Goal: Transaction & Acquisition: Book appointment/travel/reservation

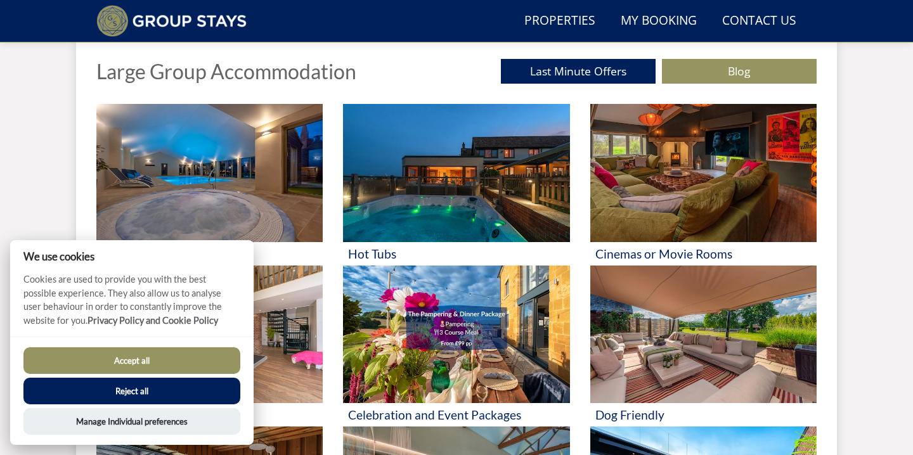
scroll to position [311, 0]
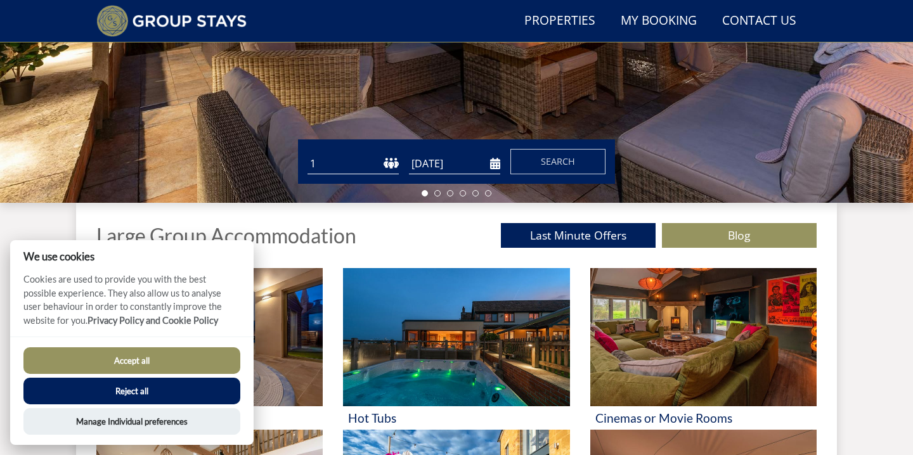
click at [325, 169] on select "1 2 3 4 5 6 7 8 9 10 11 12 13 14 15 16 17 18 19 20 21 22 23 24 25 26 27 28 29 3…" at bounding box center [352, 163] width 91 height 21
click at [135, 391] on button "Reject all" at bounding box center [131, 391] width 217 height 27
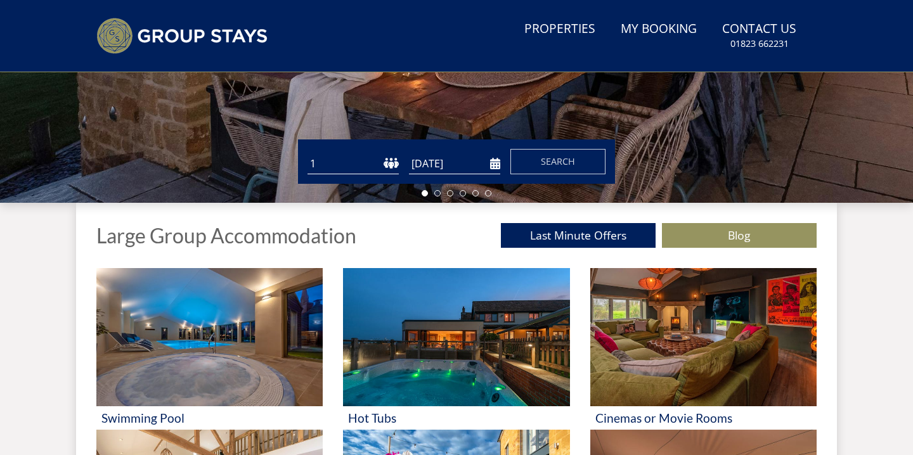
select select "24"
click at [307, 153] on select "1 2 3 4 5 6 7 8 9 10 11 12 13 14 15 16 17 18 19 20 21 22 23 24 25 26 27 28 29 3…" at bounding box center [352, 163] width 91 height 21
click at [425, 164] on input "[DATE]" at bounding box center [454, 163] width 91 height 21
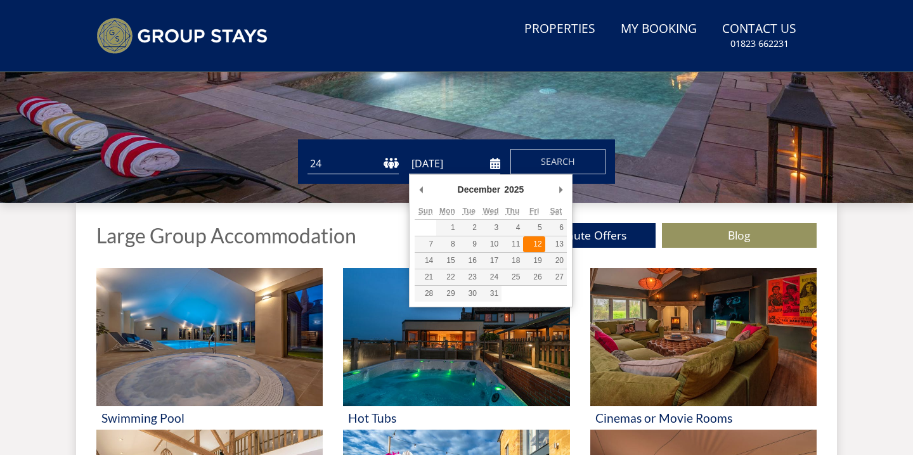
type input "[DATE]"
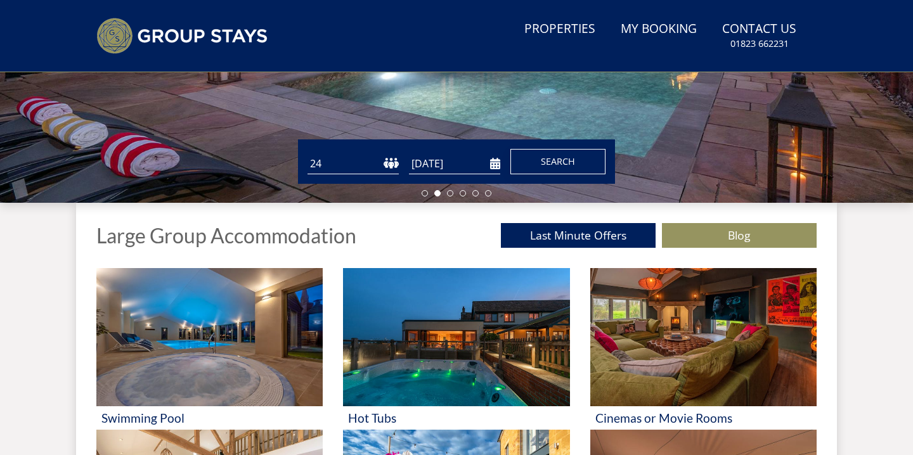
click at [551, 157] on span "Search" at bounding box center [558, 161] width 34 height 12
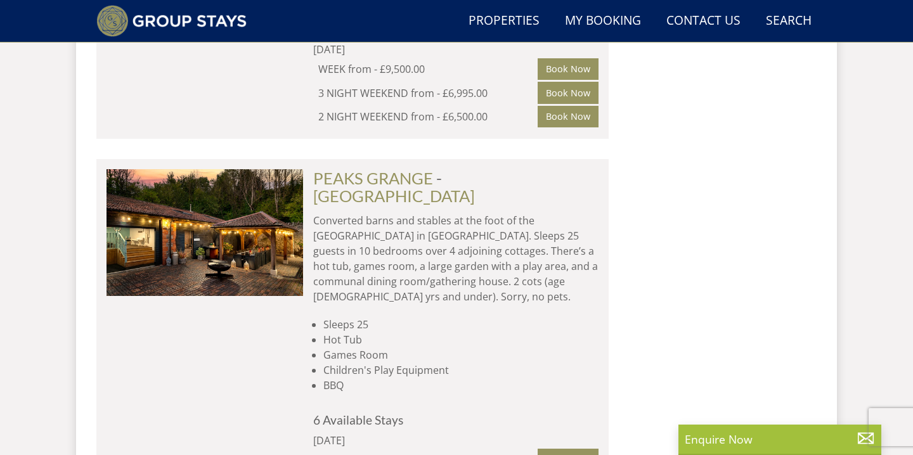
scroll to position [1804, 0]
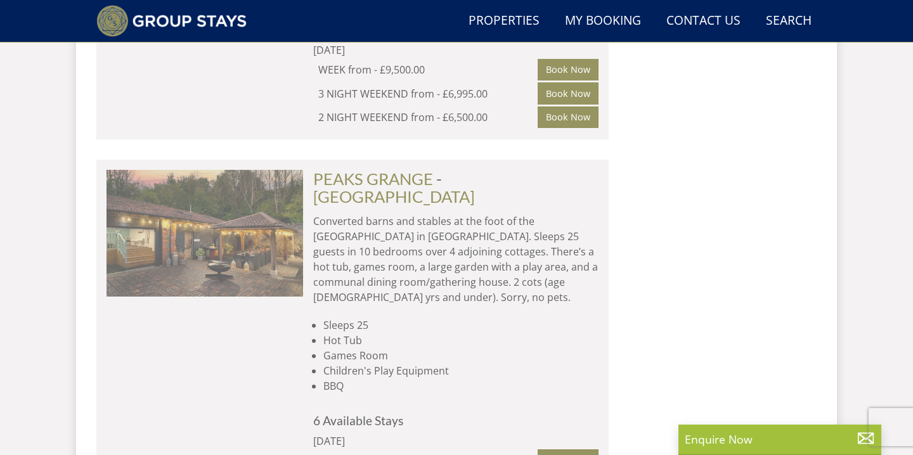
click at [240, 177] on img at bounding box center [204, 233] width 197 height 127
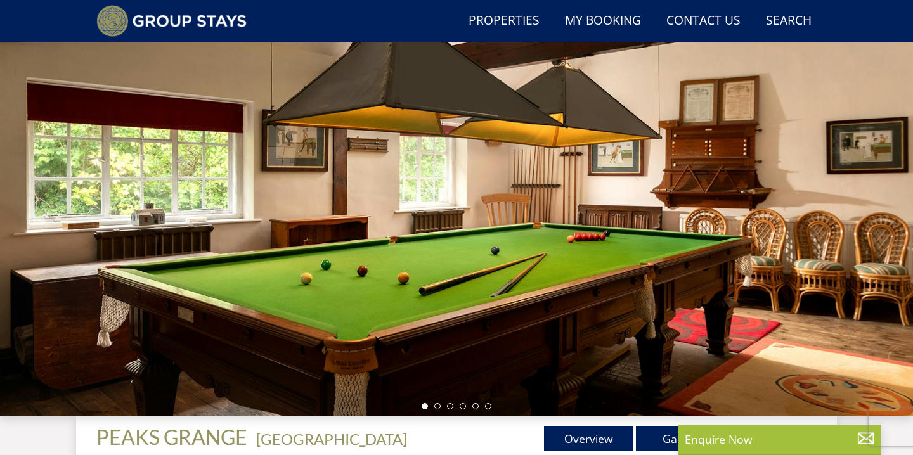
scroll to position [120, 0]
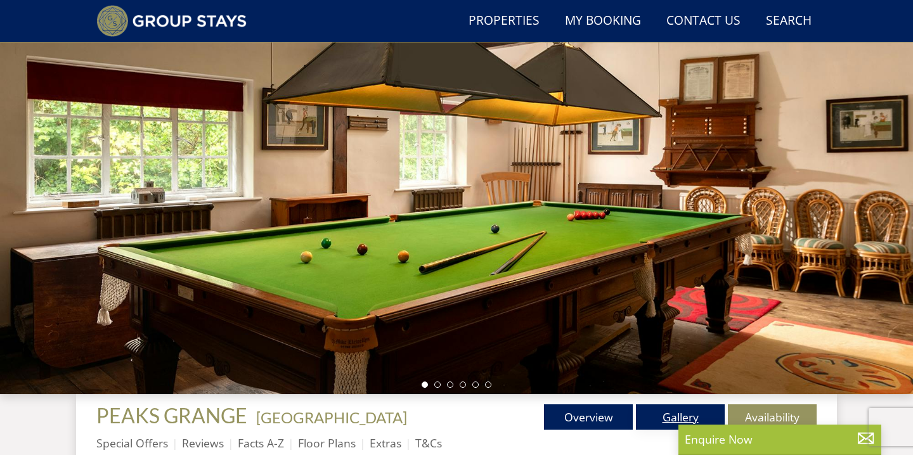
click at [660, 422] on link "Gallery" at bounding box center [680, 416] width 89 height 25
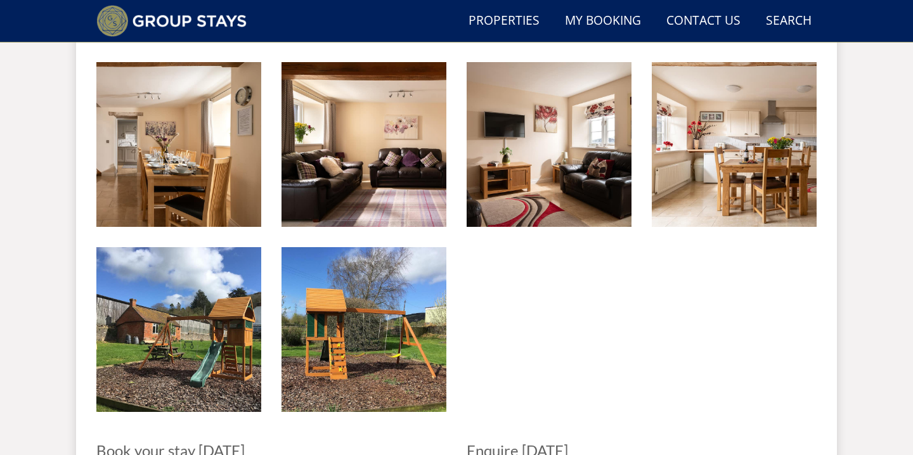
scroll to position [2198, 0]
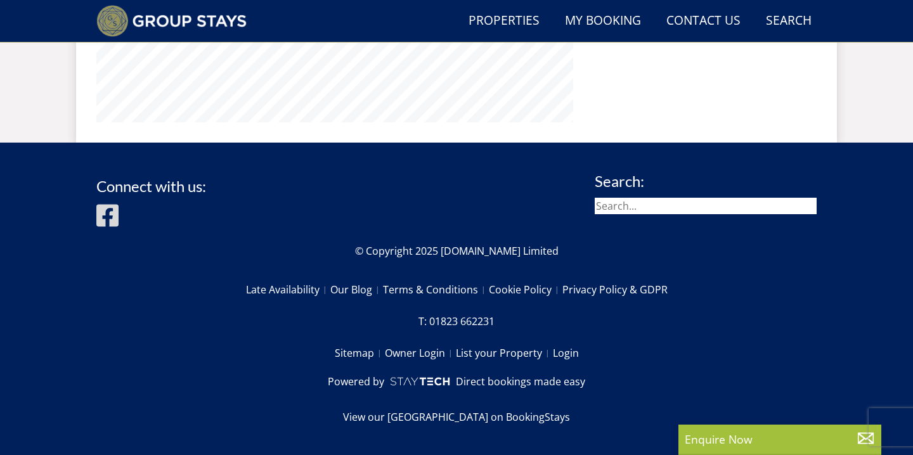
scroll to position [120, 0]
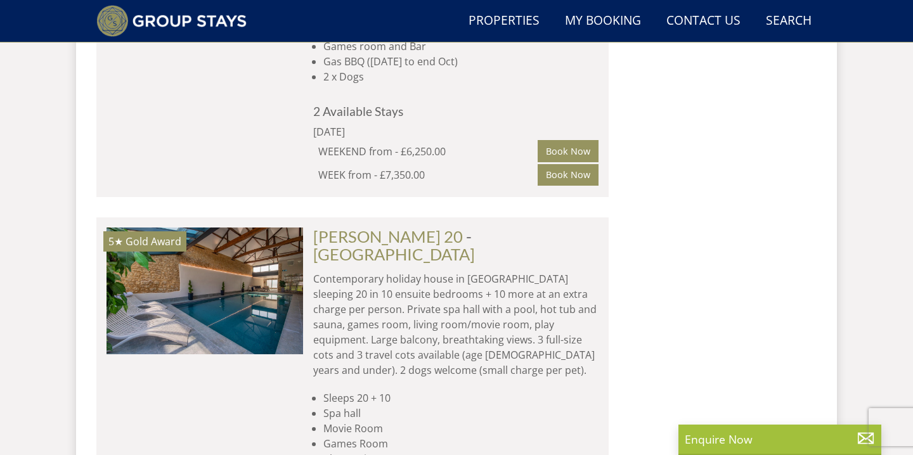
scroll to position [3144, 0]
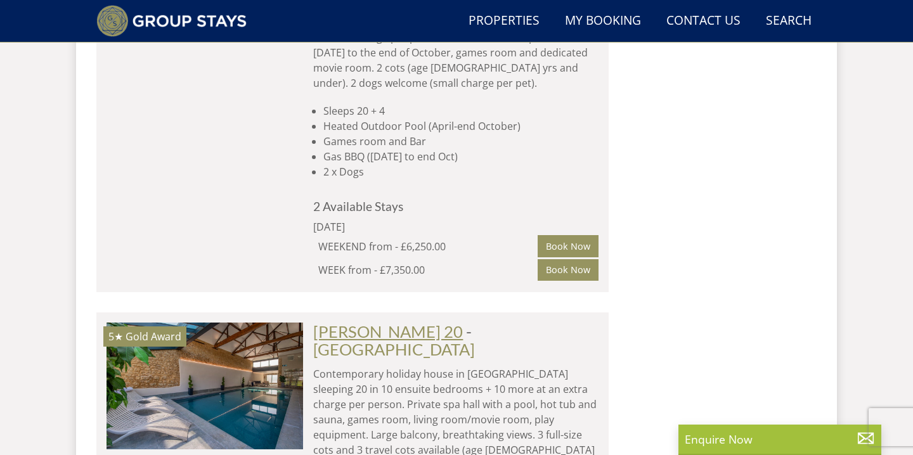
click at [364, 322] on link "[PERSON_NAME] 20" at bounding box center [388, 331] width 150 height 19
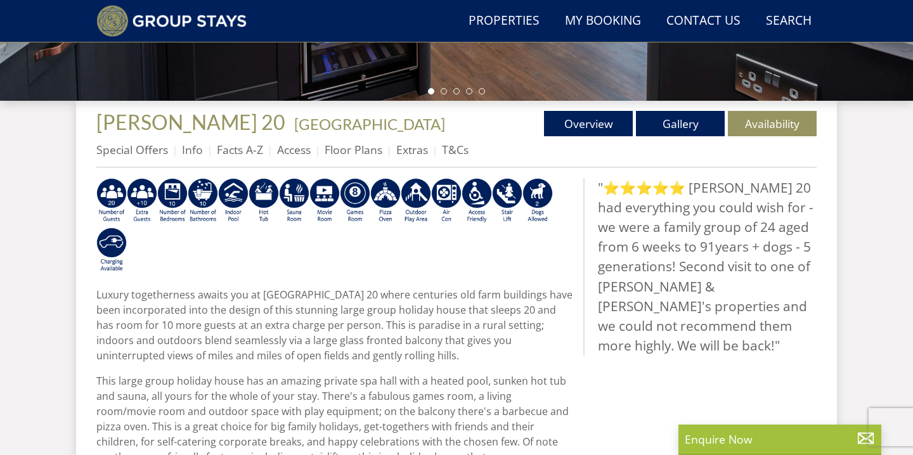
scroll to position [434, 0]
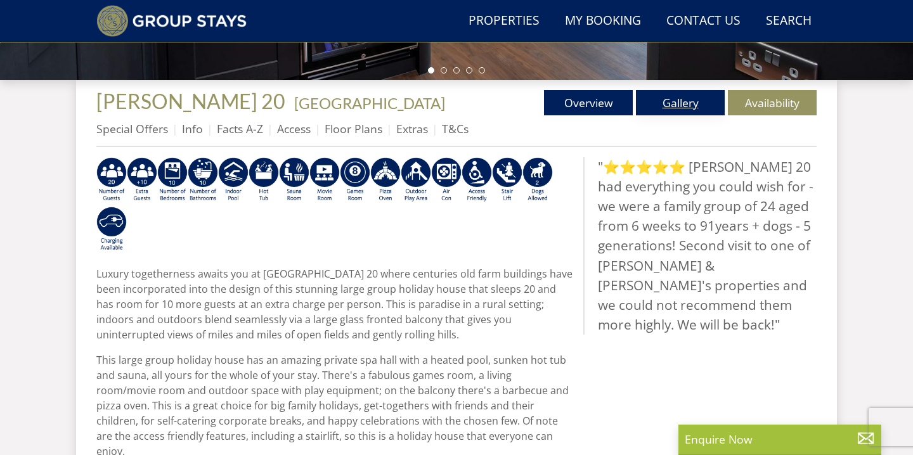
click at [680, 104] on link "Gallery" at bounding box center [680, 102] width 89 height 25
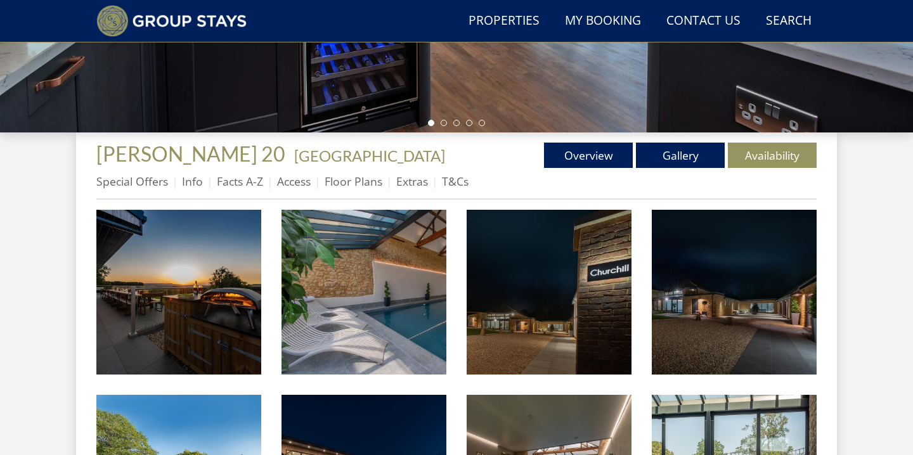
scroll to position [385, 0]
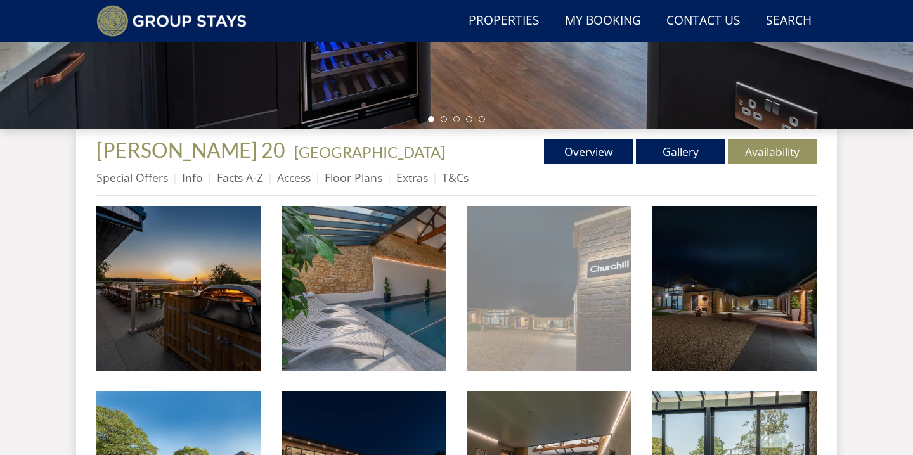
click at [548, 307] on img at bounding box center [549, 288] width 165 height 165
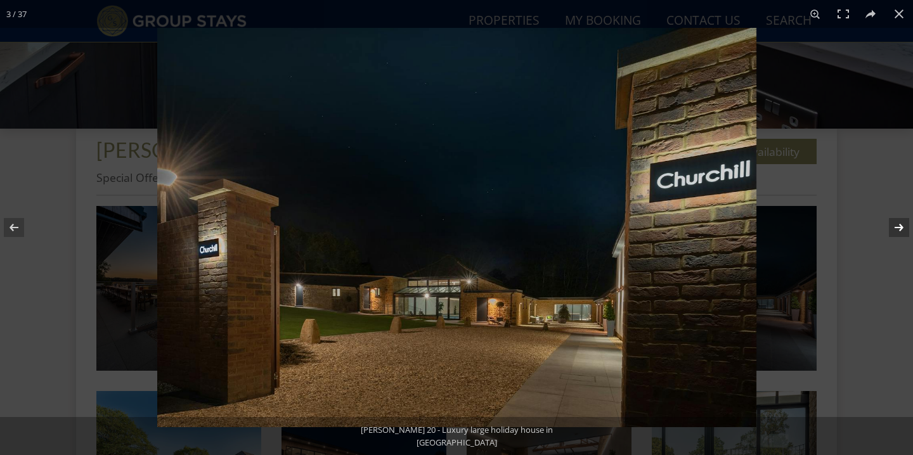
click at [901, 225] on button at bounding box center [890, 227] width 44 height 63
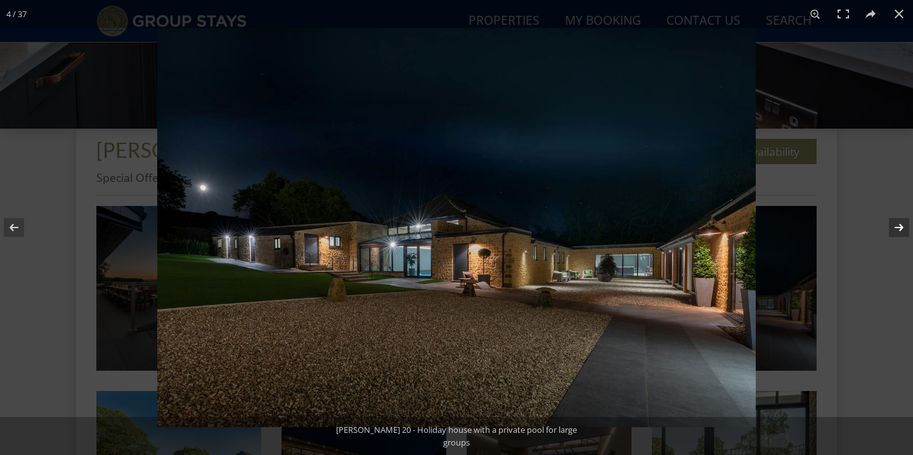
click at [901, 225] on button at bounding box center [890, 227] width 44 height 63
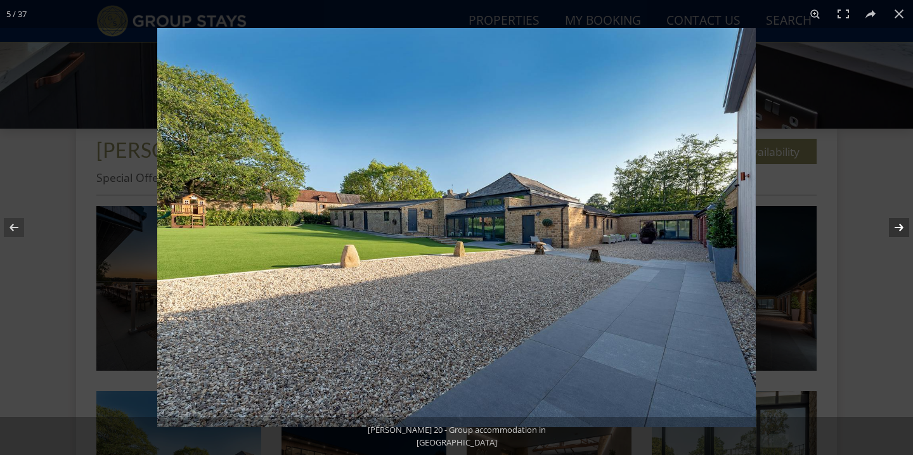
click at [901, 225] on button at bounding box center [890, 227] width 44 height 63
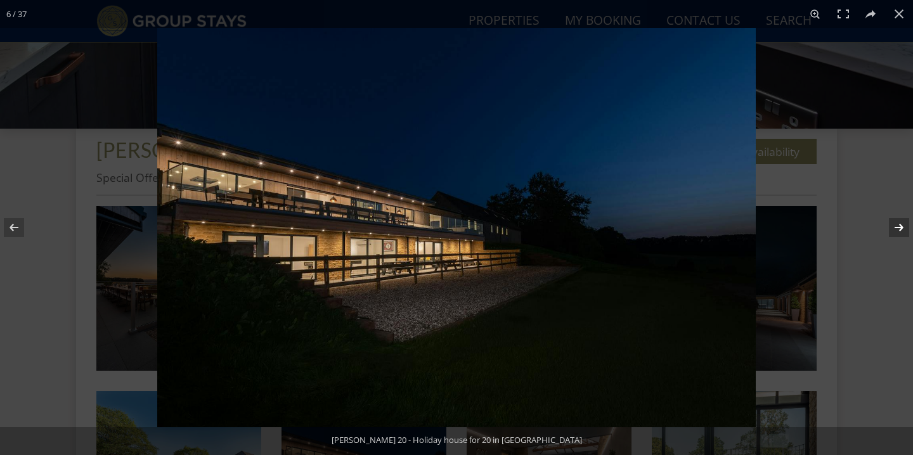
click at [901, 225] on button at bounding box center [890, 227] width 44 height 63
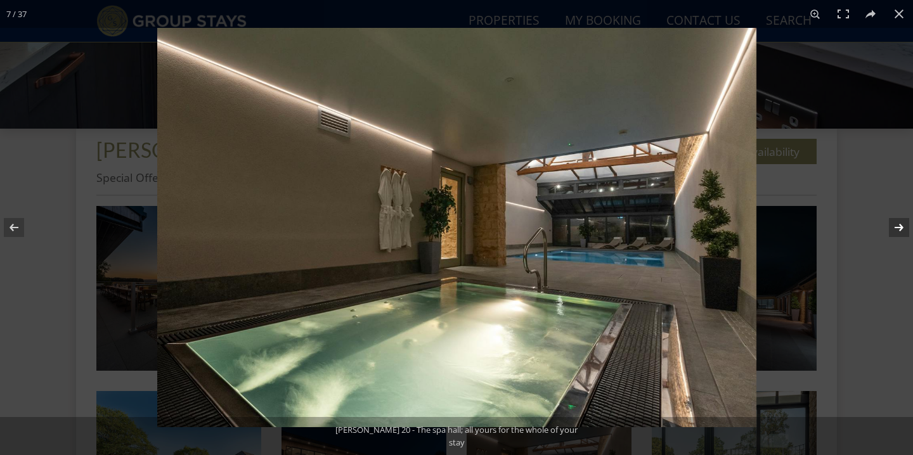
click at [901, 225] on button at bounding box center [890, 227] width 44 height 63
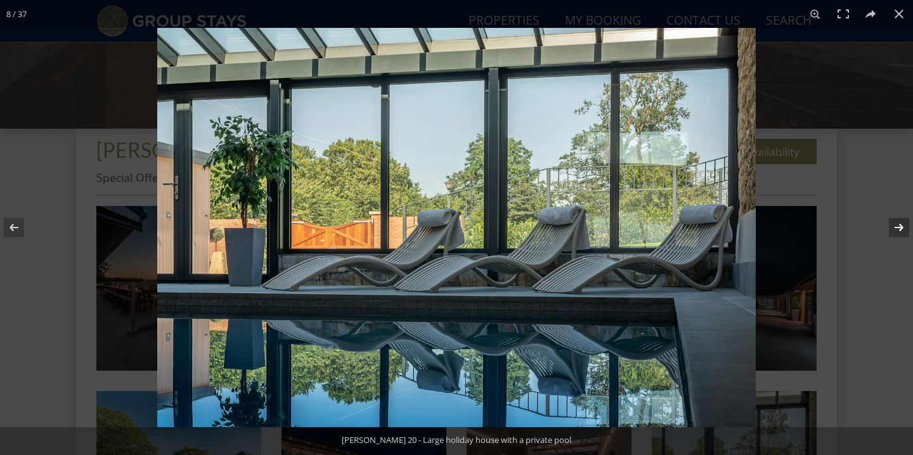
click at [901, 225] on button at bounding box center [890, 227] width 44 height 63
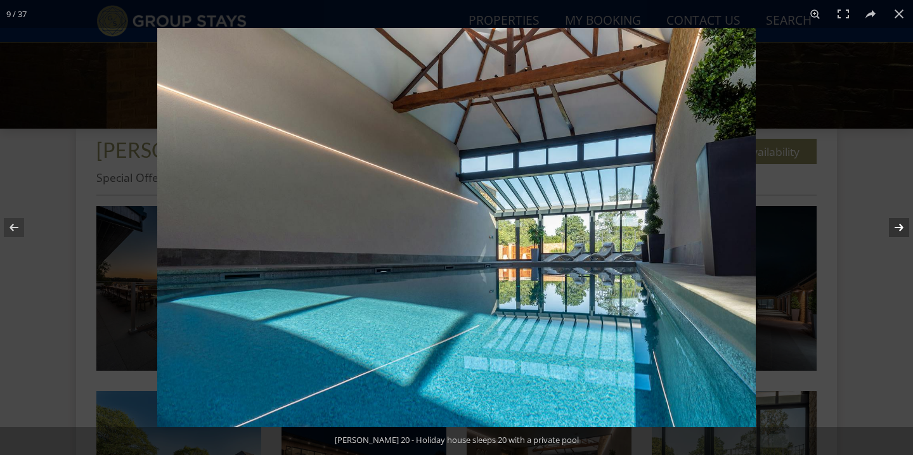
click at [901, 225] on button at bounding box center [890, 227] width 44 height 63
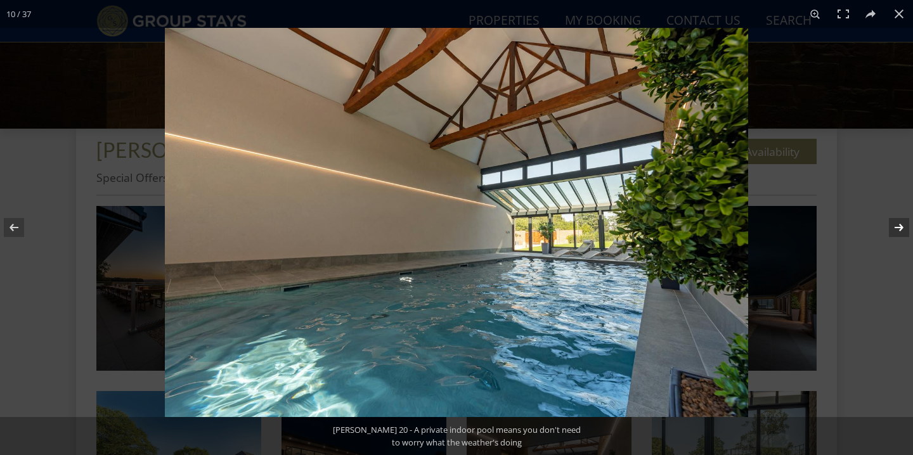
click at [901, 225] on button at bounding box center [890, 227] width 44 height 63
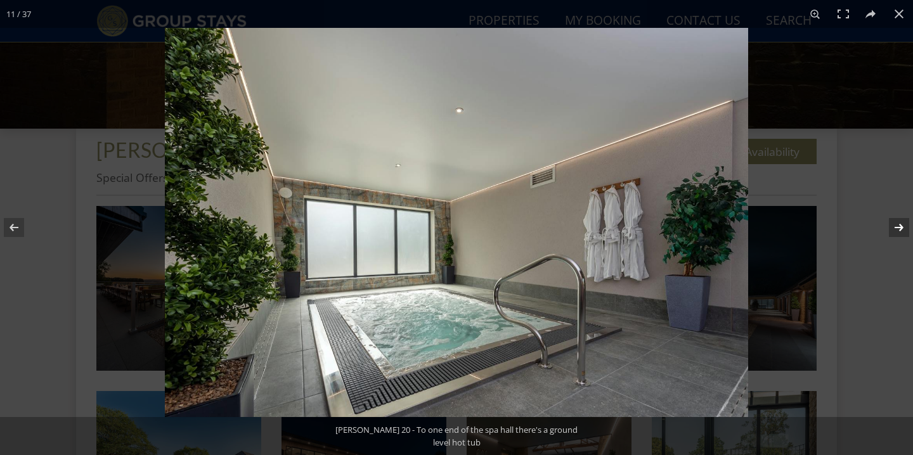
click at [901, 225] on button at bounding box center [890, 227] width 44 height 63
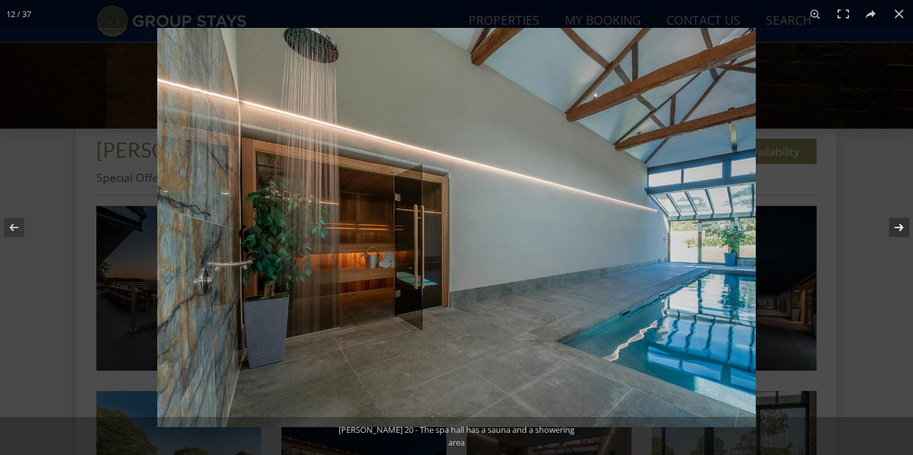
click at [901, 225] on button at bounding box center [890, 227] width 44 height 63
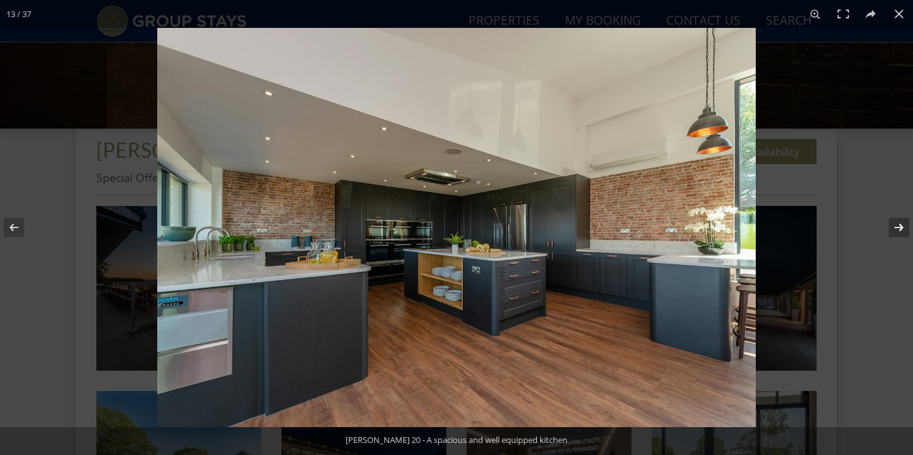
click at [901, 225] on button at bounding box center [890, 227] width 44 height 63
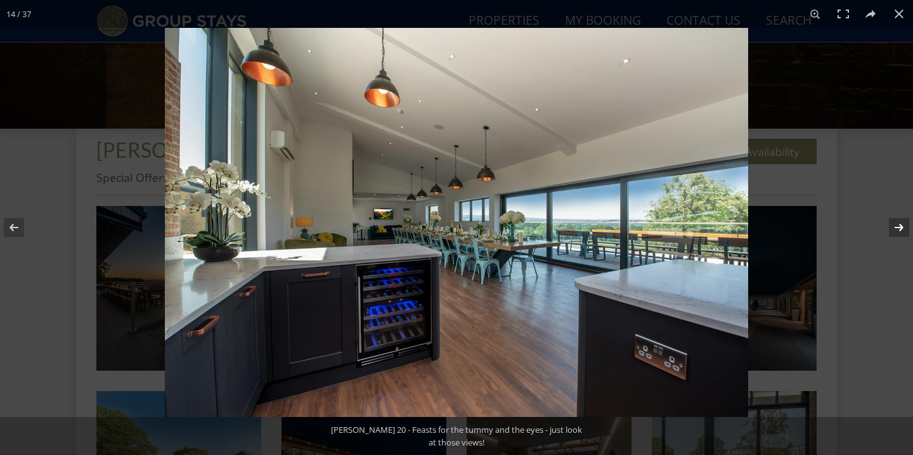
click at [901, 225] on button at bounding box center [890, 227] width 44 height 63
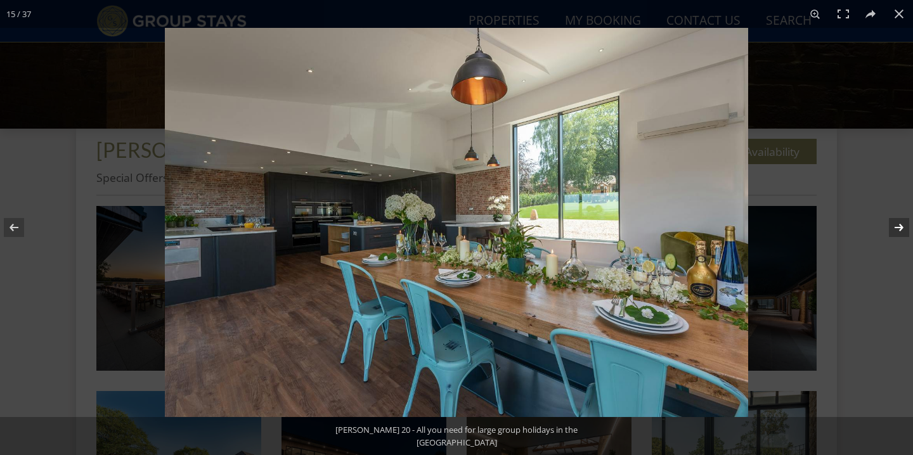
click at [901, 225] on button at bounding box center [890, 227] width 44 height 63
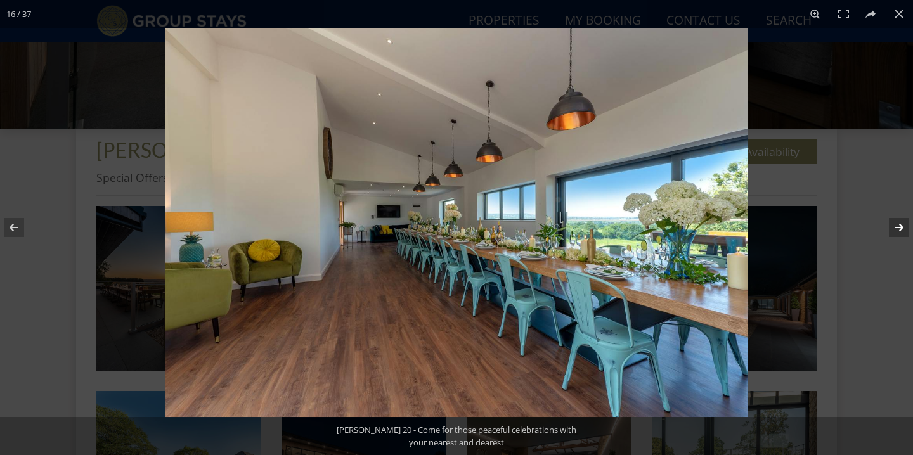
click at [901, 225] on button at bounding box center [890, 227] width 44 height 63
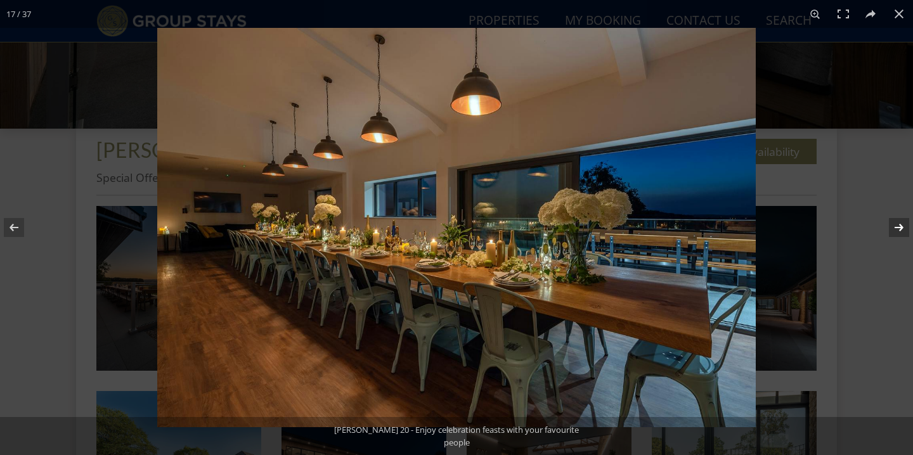
click at [901, 225] on button at bounding box center [890, 227] width 44 height 63
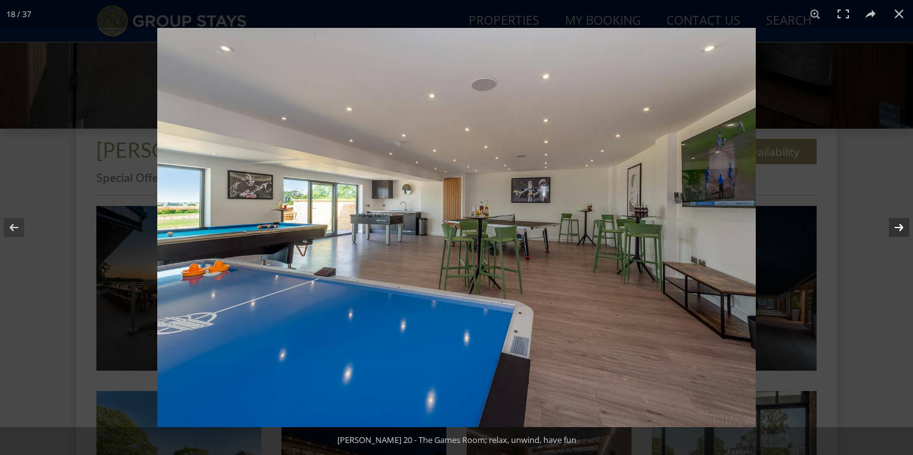
click at [901, 225] on button at bounding box center [890, 227] width 44 height 63
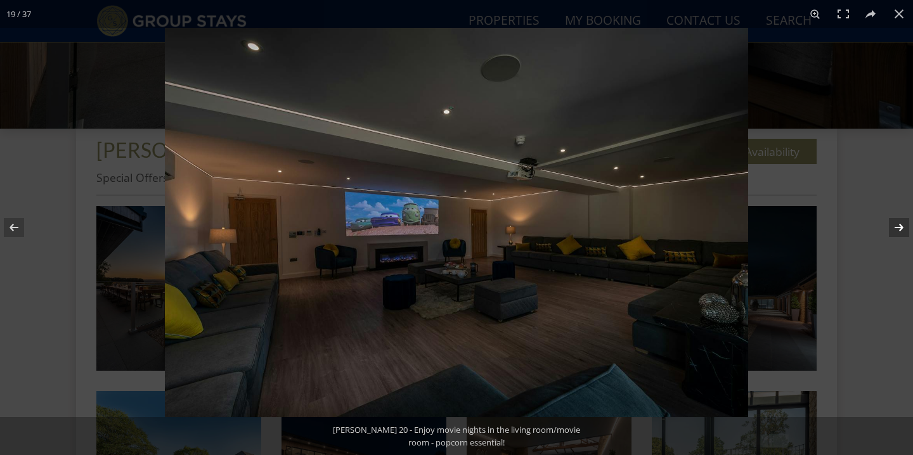
click at [901, 225] on button at bounding box center [890, 227] width 44 height 63
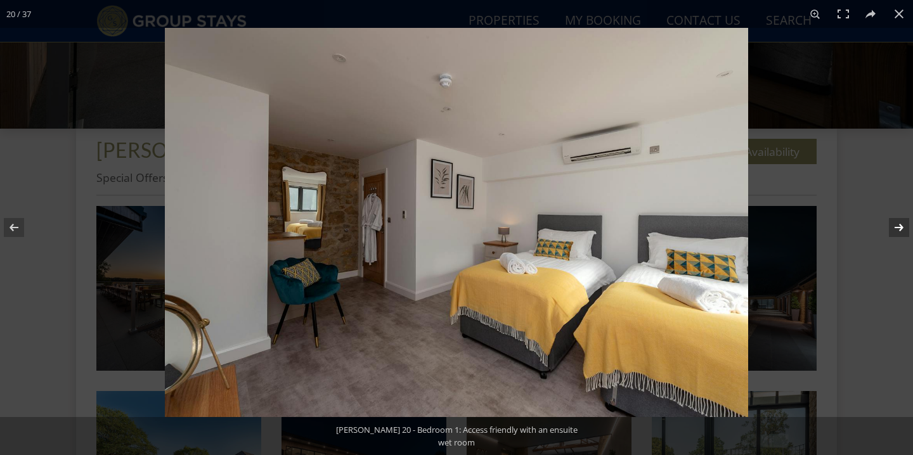
click at [901, 225] on button at bounding box center [890, 227] width 44 height 63
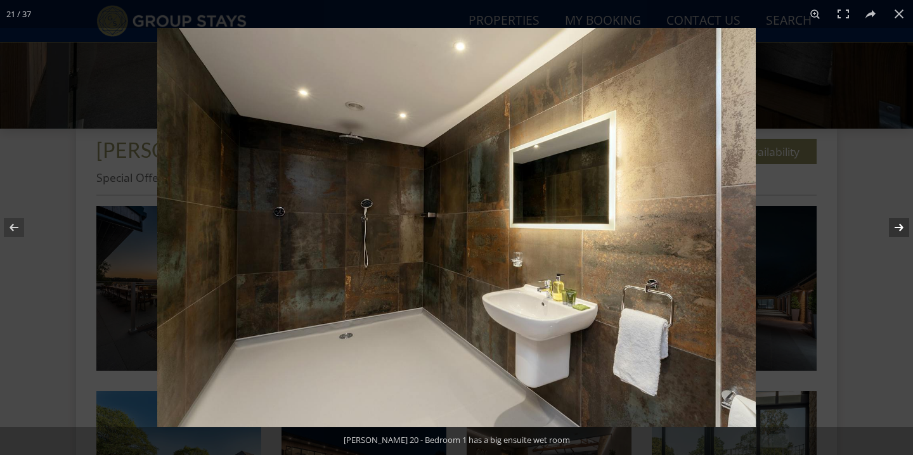
click at [901, 225] on button at bounding box center [890, 227] width 44 height 63
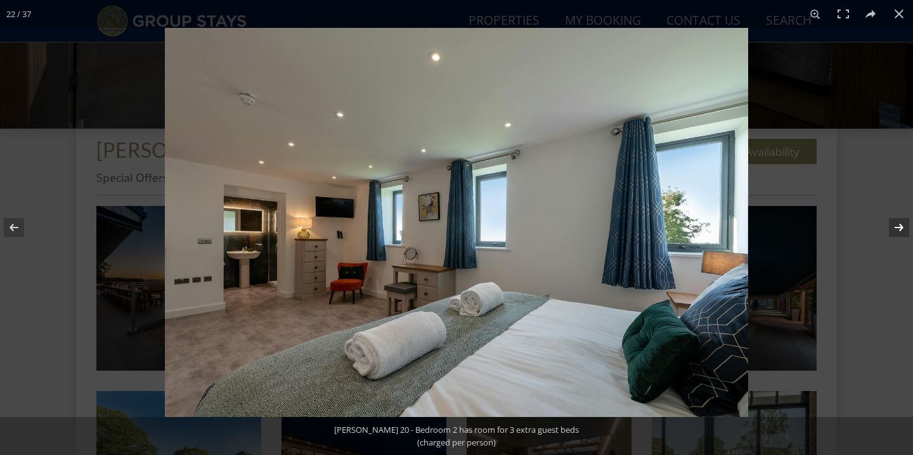
click at [901, 225] on button at bounding box center [890, 227] width 44 height 63
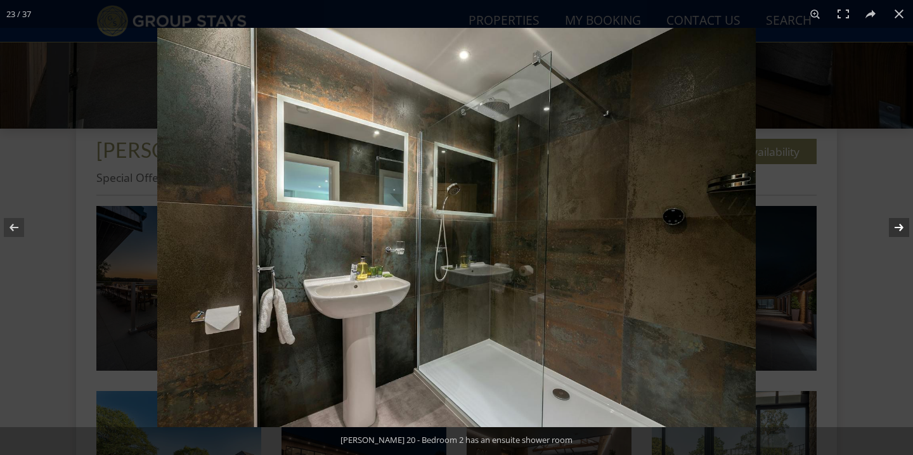
click at [901, 225] on button at bounding box center [890, 227] width 44 height 63
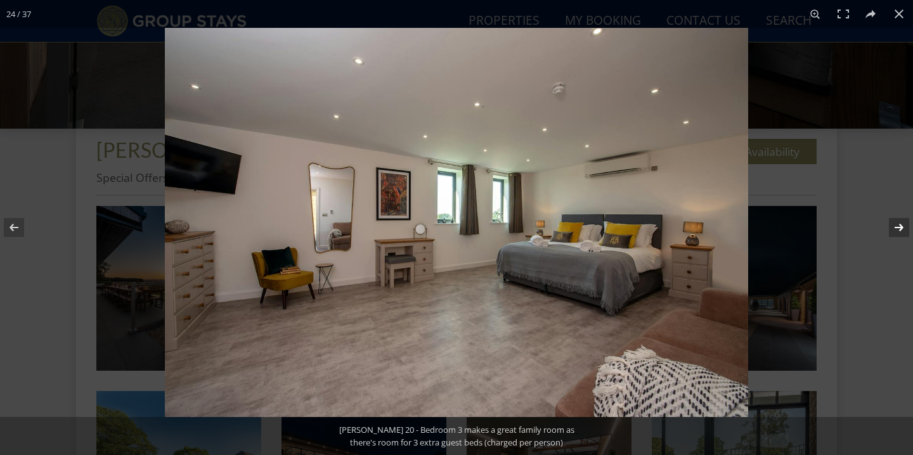
click at [901, 225] on button at bounding box center [890, 227] width 44 height 63
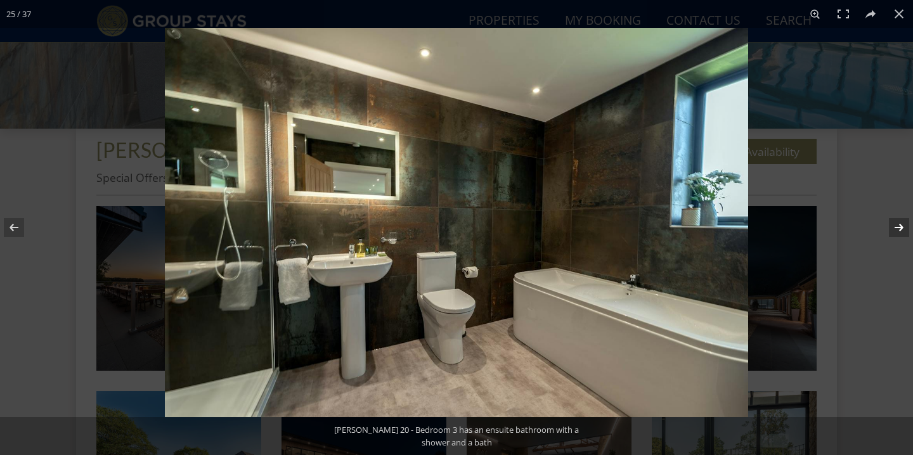
click at [901, 225] on button at bounding box center [890, 227] width 44 height 63
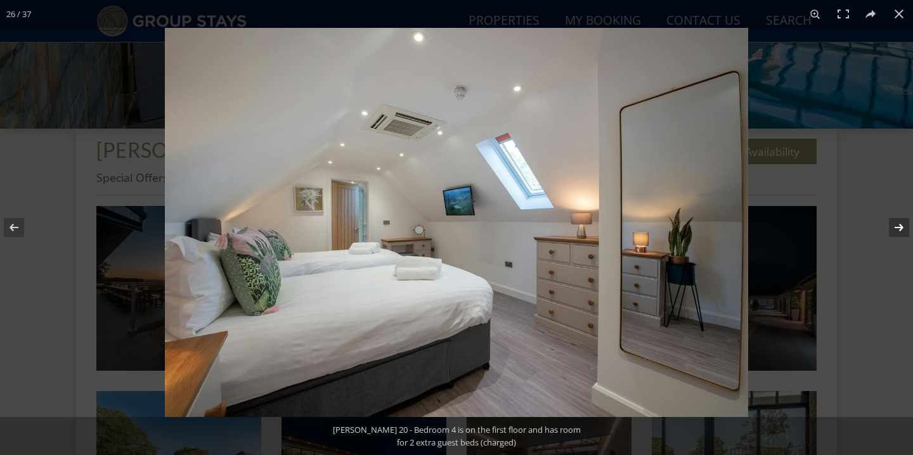
click at [901, 225] on button at bounding box center [890, 227] width 44 height 63
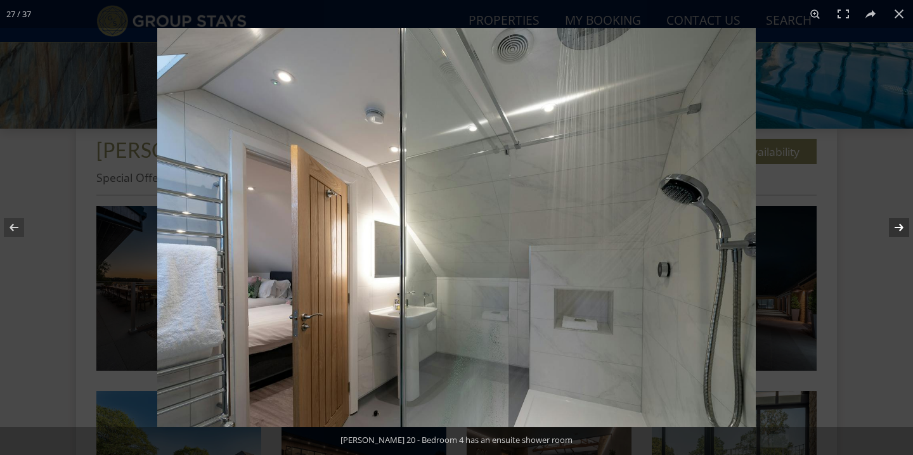
click at [901, 225] on button at bounding box center [890, 227] width 44 height 63
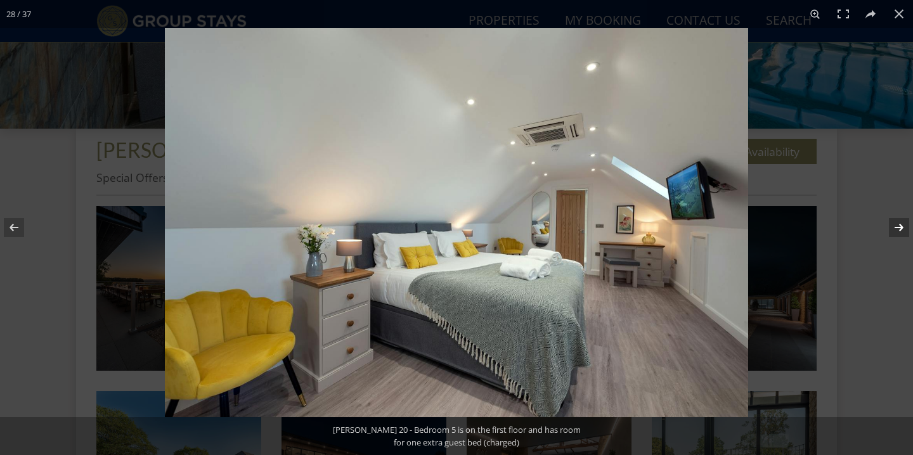
click at [901, 225] on button at bounding box center [890, 227] width 44 height 63
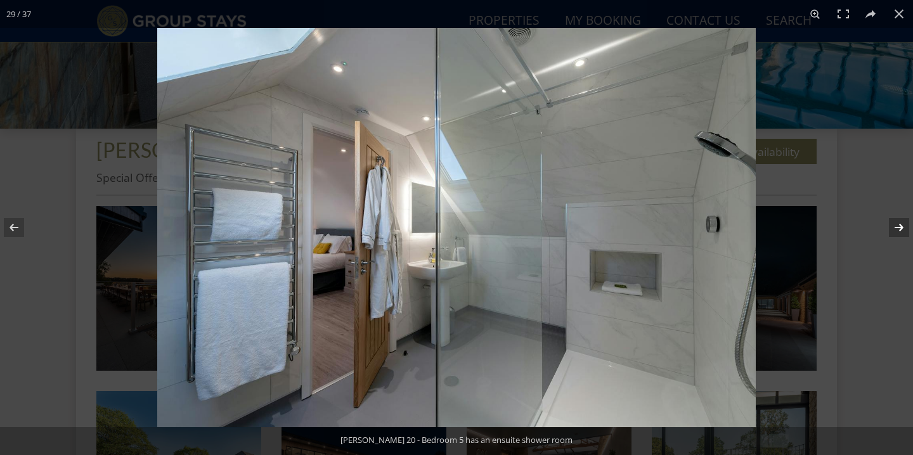
click at [901, 225] on button at bounding box center [890, 227] width 44 height 63
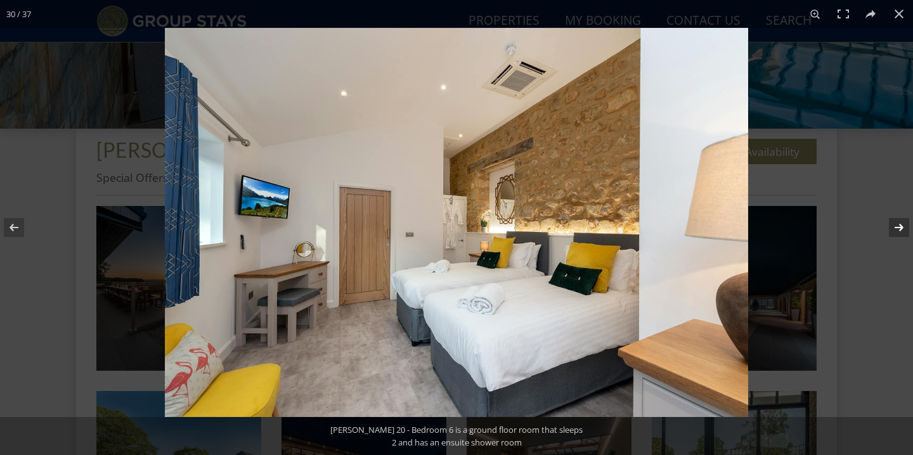
click at [901, 225] on button at bounding box center [890, 227] width 44 height 63
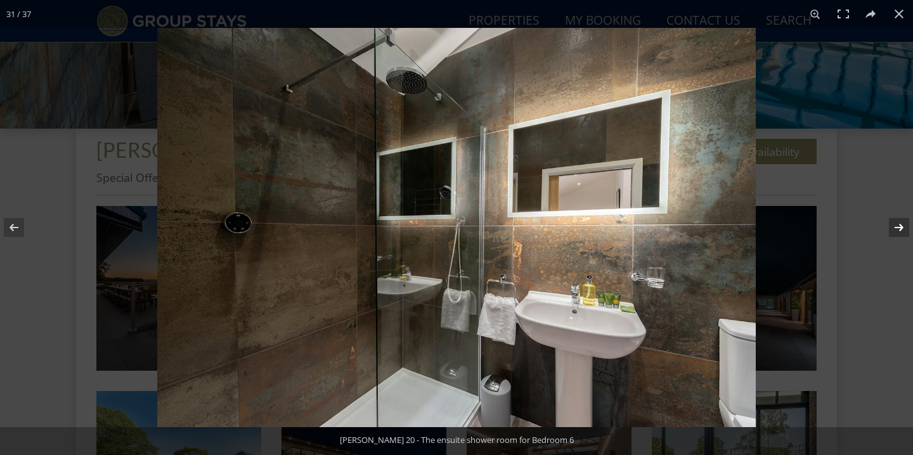
click at [901, 225] on button at bounding box center [890, 227] width 44 height 63
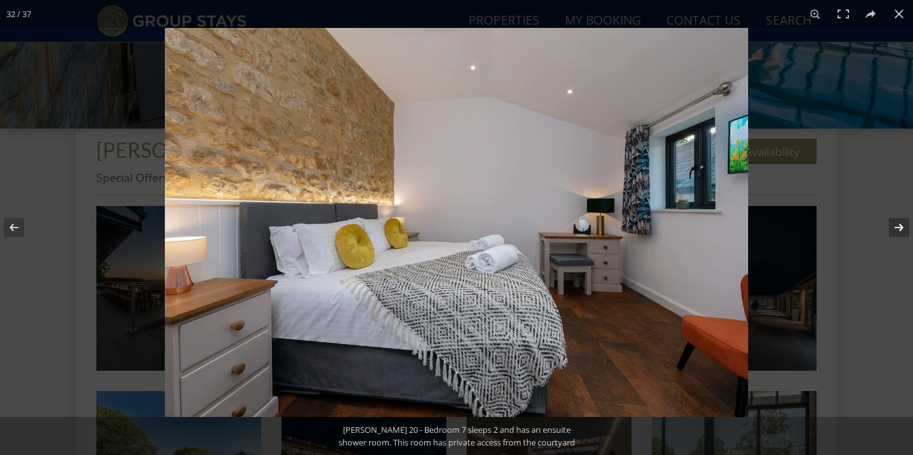
click at [901, 225] on button at bounding box center [890, 227] width 44 height 63
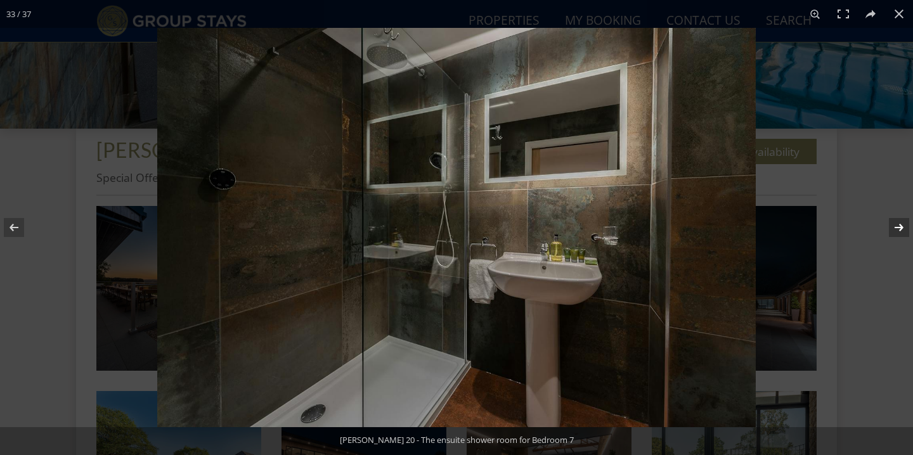
click at [901, 225] on button at bounding box center [890, 227] width 44 height 63
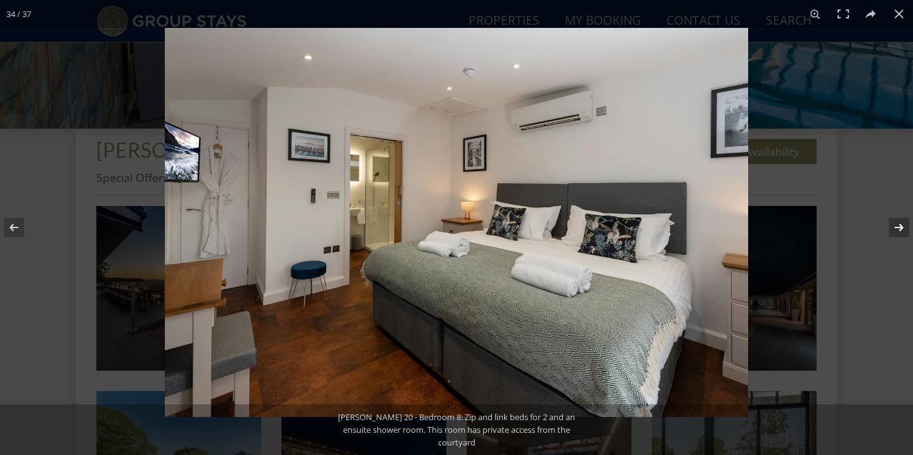
click at [901, 225] on button at bounding box center [890, 227] width 44 height 63
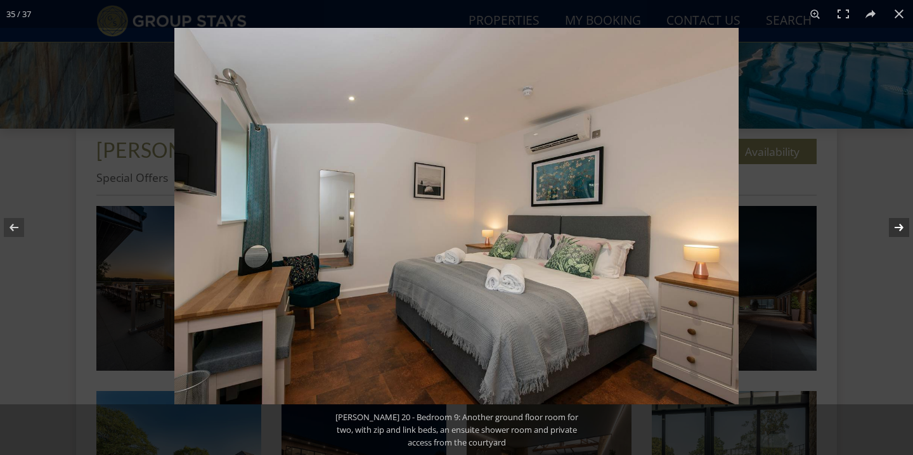
click at [901, 225] on button at bounding box center [890, 227] width 44 height 63
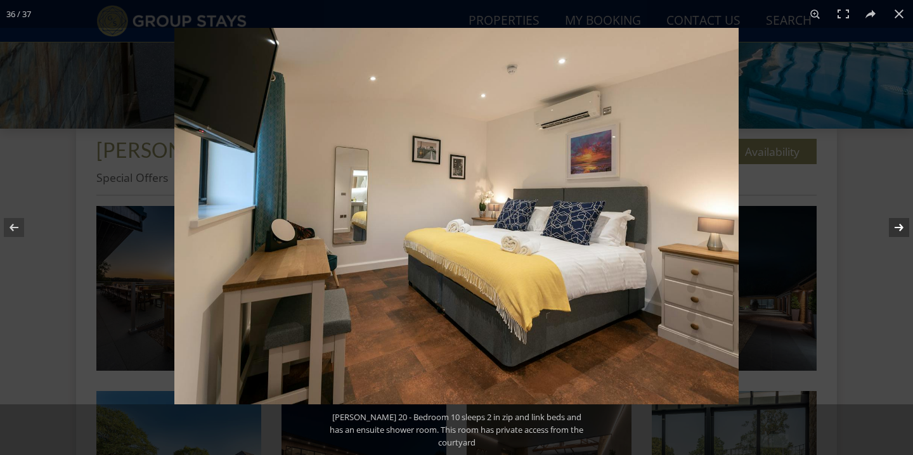
click at [901, 225] on button at bounding box center [890, 227] width 44 height 63
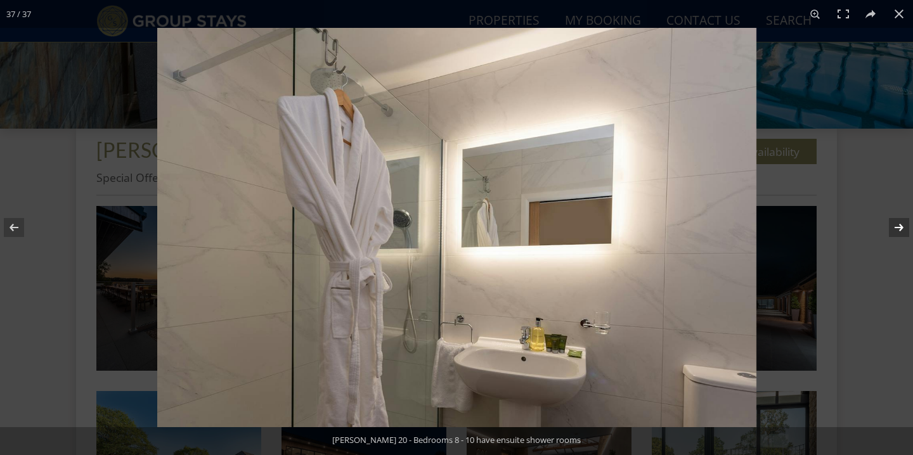
click at [901, 225] on button at bounding box center [890, 227] width 44 height 63
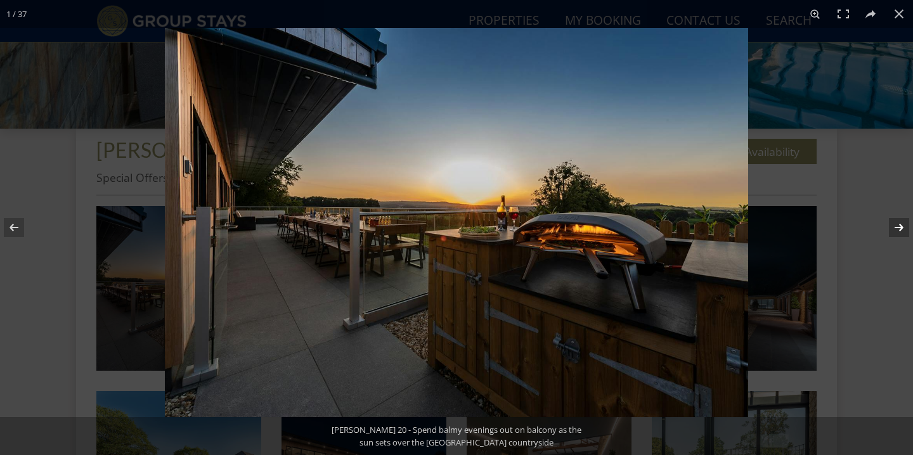
click at [901, 225] on button at bounding box center [890, 227] width 44 height 63
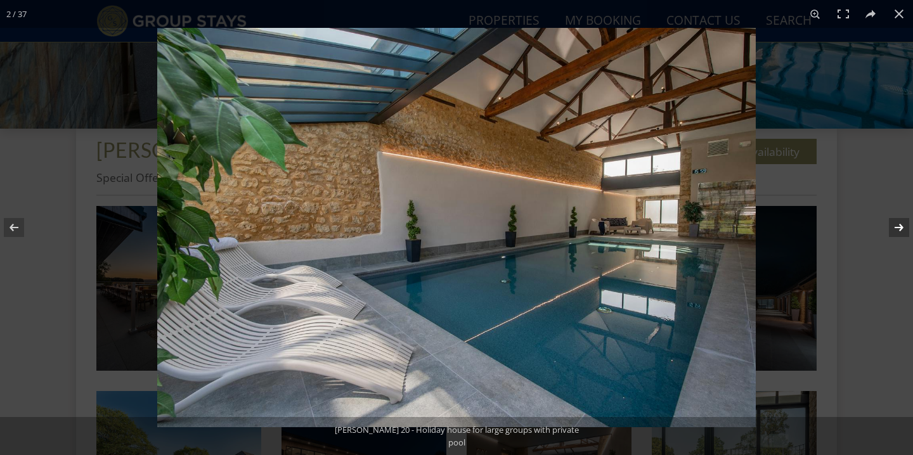
click at [901, 225] on button at bounding box center [890, 227] width 44 height 63
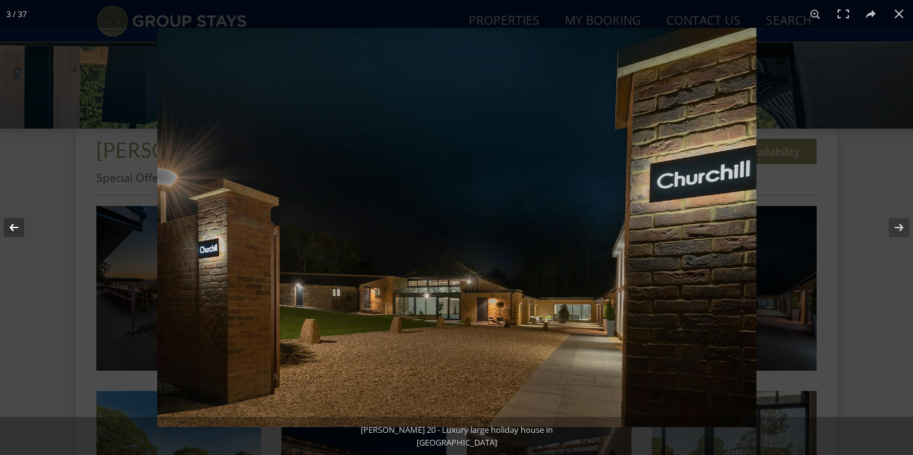
click at [11, 228] on button at bounding box center [22, 227] width 44 height 63
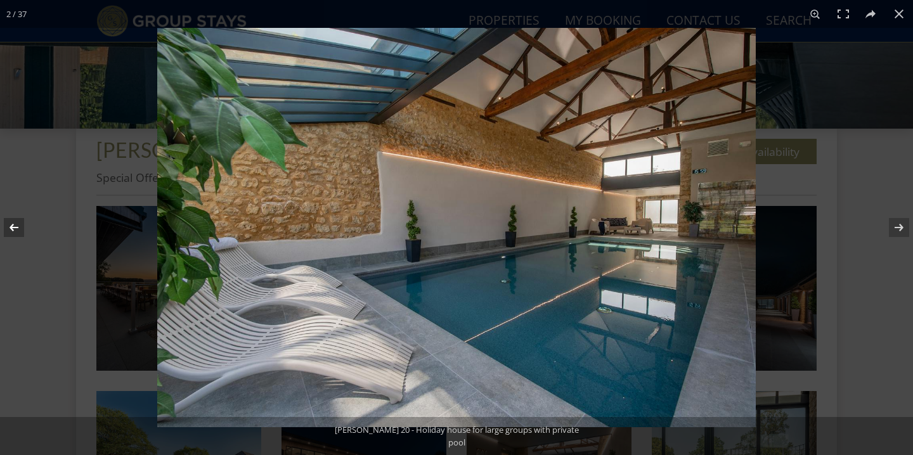
click at [11, 228] on button at bounding box center [22, 227] width 44 height 63
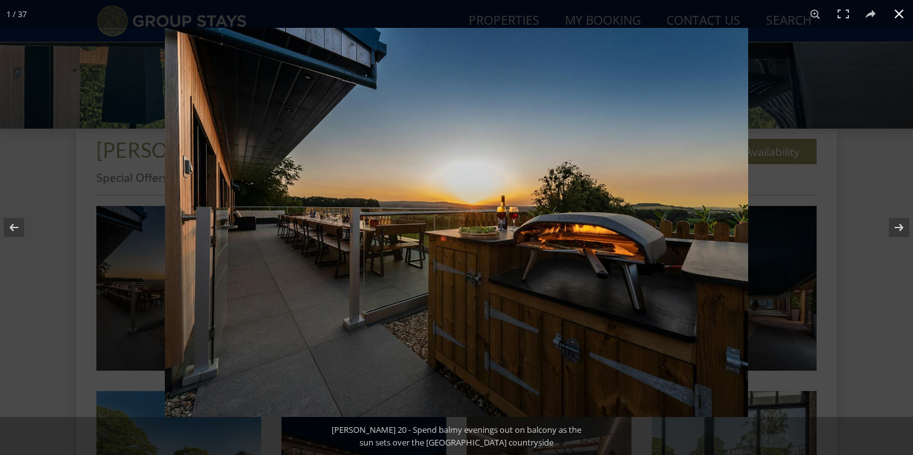
click at [897, 15] on button at bounding box center [899, 14] width 28 height 28
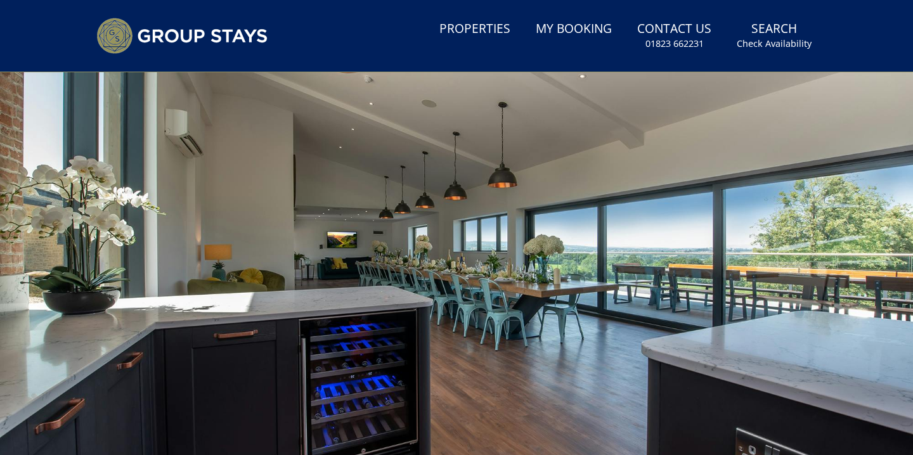
scroll to position [0, 0]
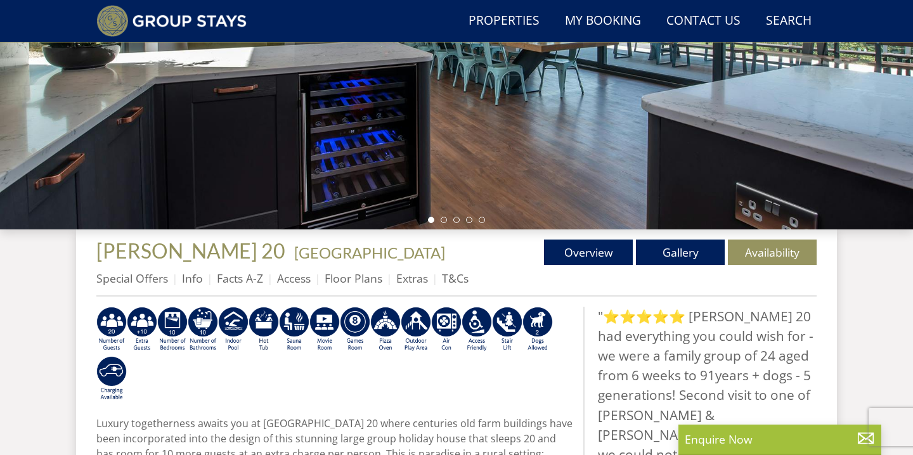
scroll to position [282, 0]
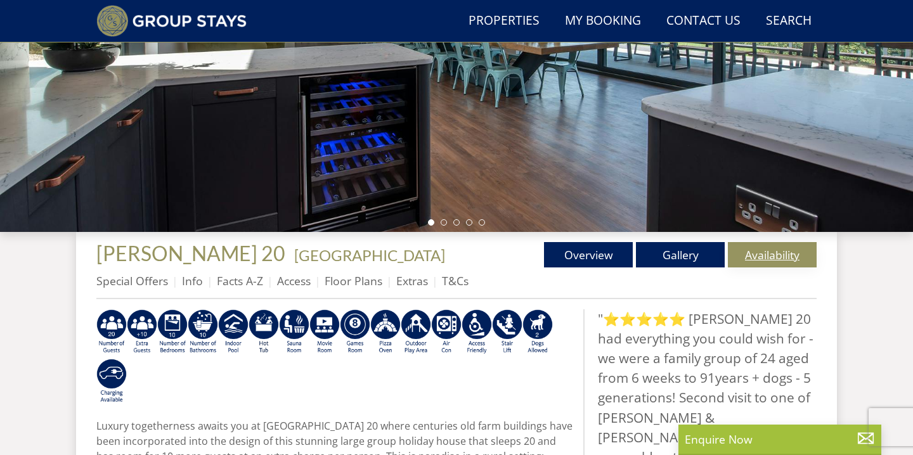
click at [770, 255] on link "Availability" at bounding box center [772, 254] width 89 height 25
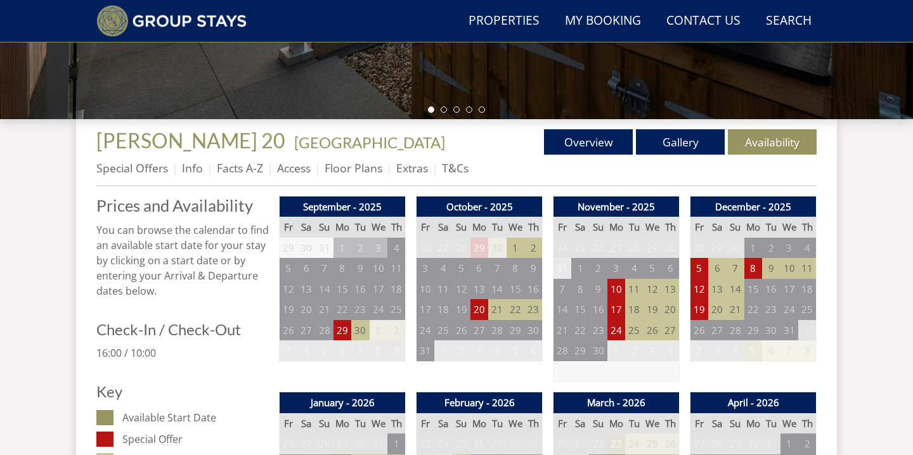
scroll to position [397, 0]
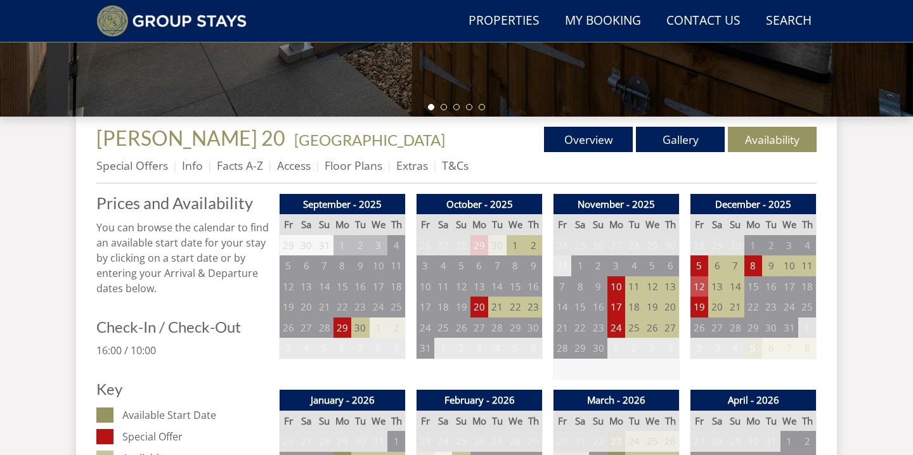
click at [698, 289] on td "12" at bounding box center [699, 286] width 18 height 21
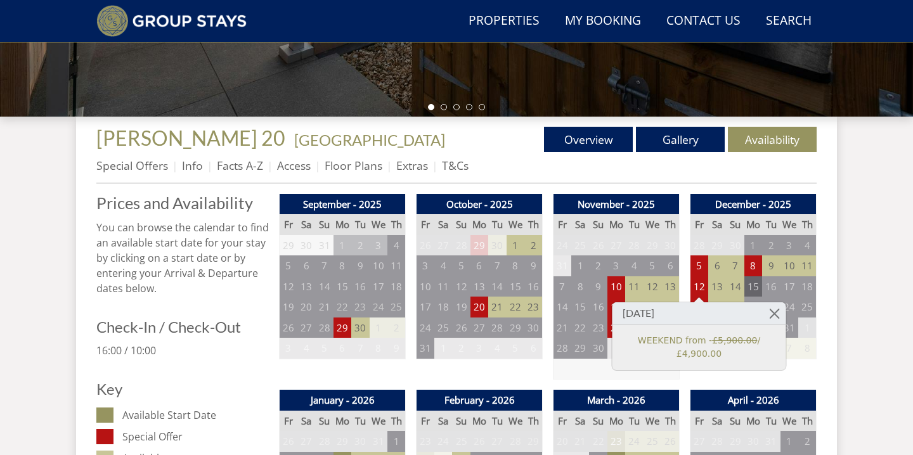
click at [753, 286] on td "15" at bounding box center [753, 286] width 18 height 21
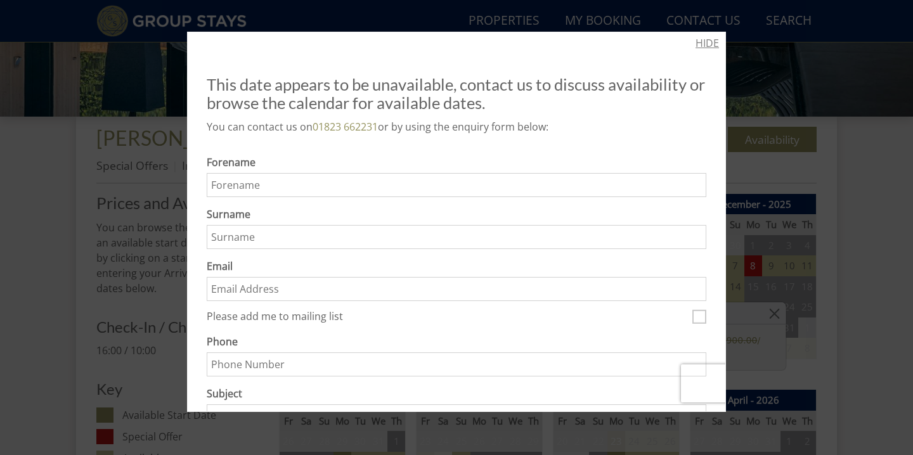
click at [709, 47] on link "HIDE" at bounding box center [706, 42] width 23 height 15
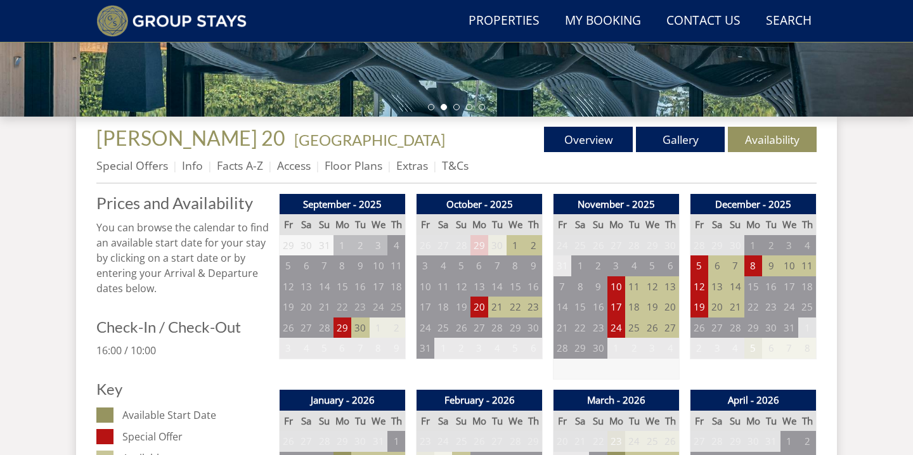
click at [719, 285] on td "13" at bounding box center [717, 286] width 18 height 21
click at [735, 288] on td "14" at bounding box center [735, 286] width 18 height 21
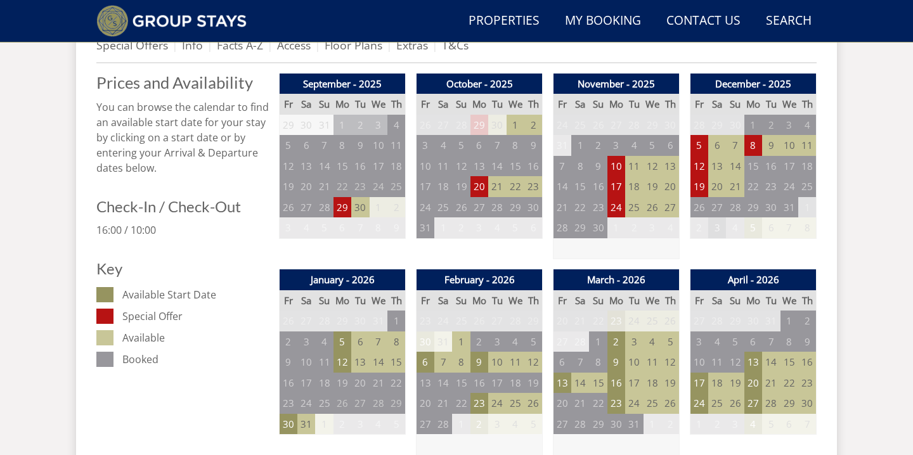
scroll to position [520, 0]
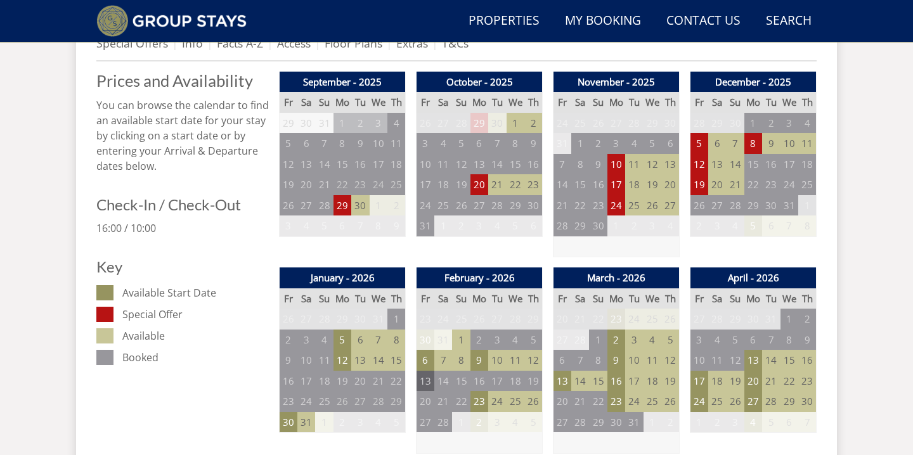
click at [422, 381] on td "13" at bounding box center [425, 381] width 18 height 21
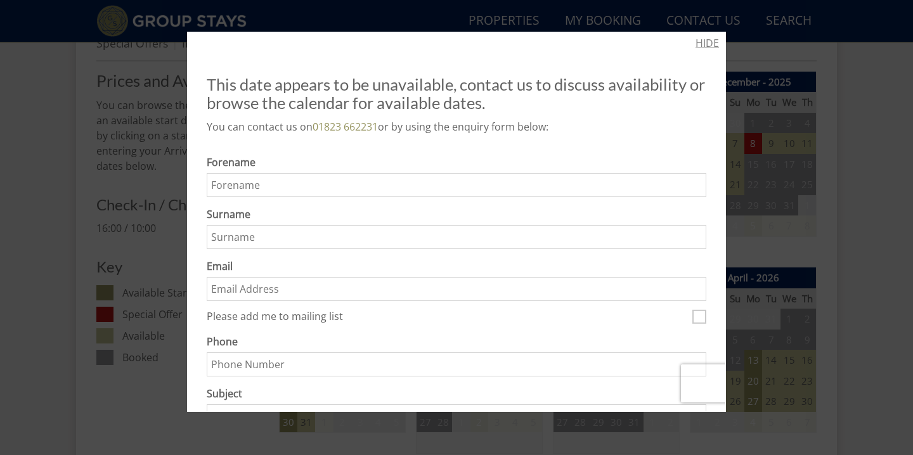
click at [700, 44] on link "HIDE" at bounding box center [706, 42] width 23 height 15
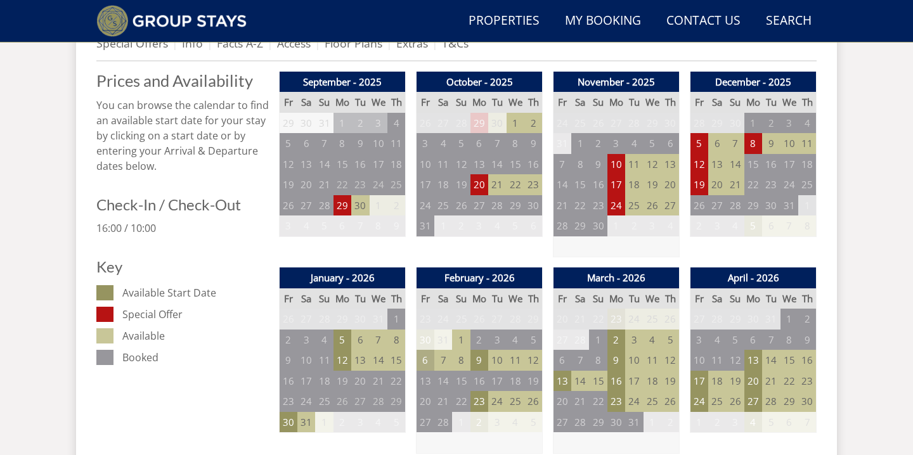
click at [425, 361] on td "6" at bounding box center [425, 360] width 18 height 21
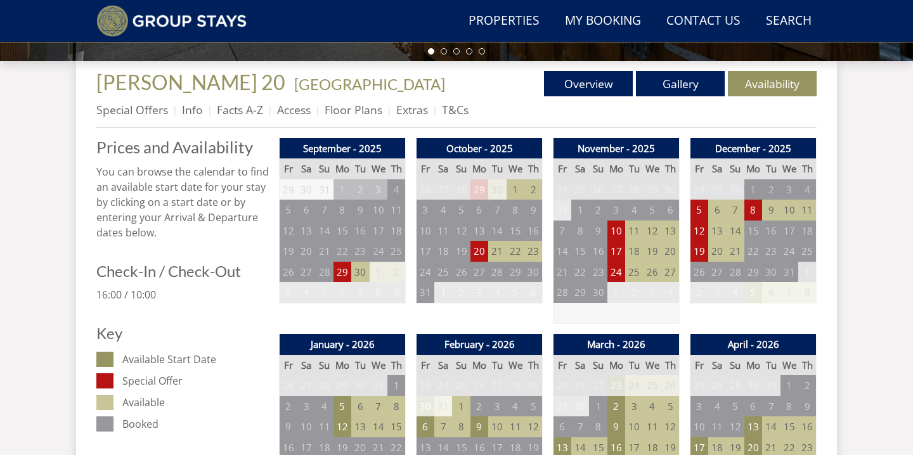
scroll to position [453, 0]
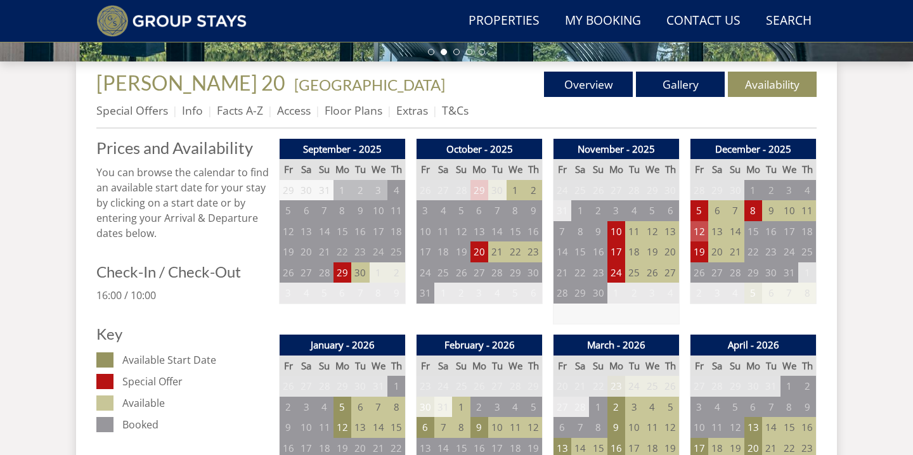
click at [699, 231] on td "12" at bounding box center [699, 231] width 18 height 21
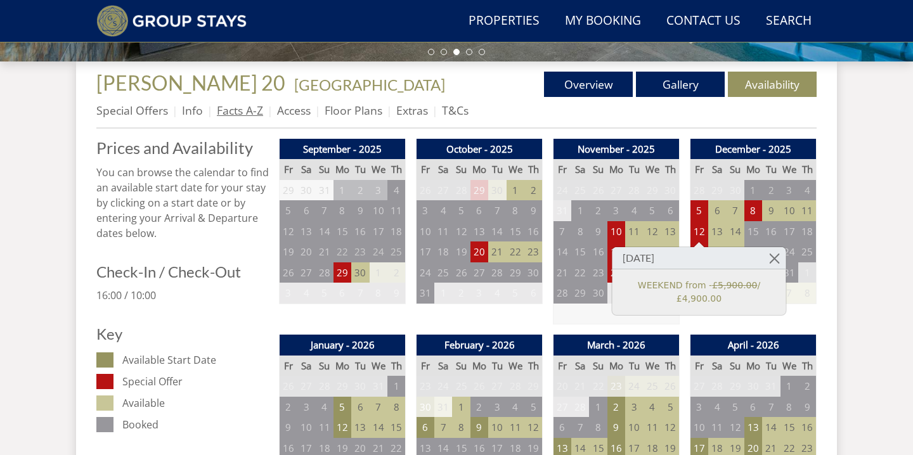
click at [234, 111] on link "Facts A-Z" at bounding box center [240, 110] width 46 height 15
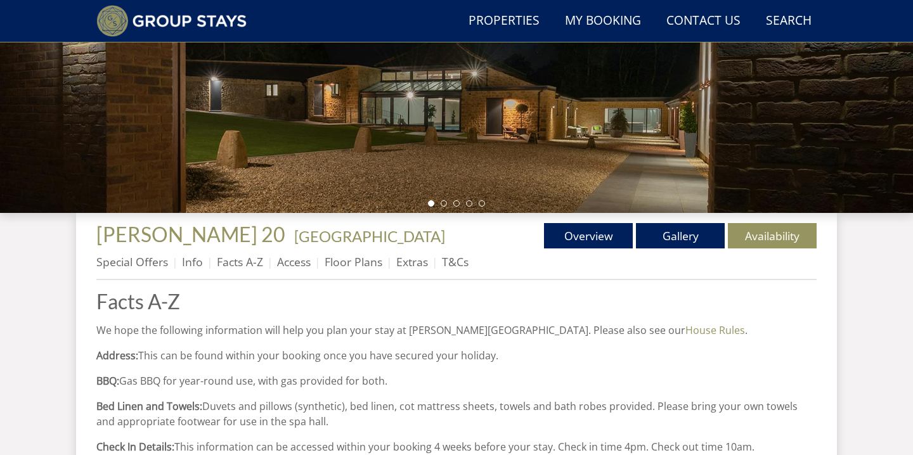
scroll to position [304, 0]
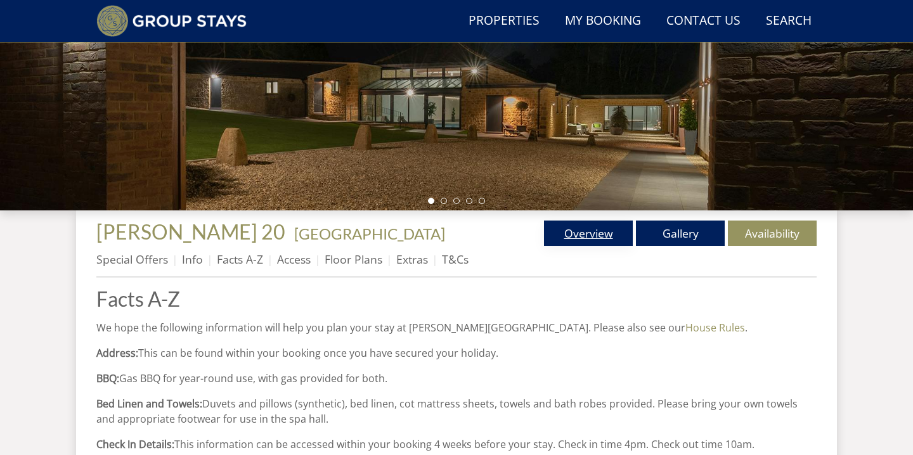
click at [575, 238] on link "Overview" at bounding box center [588, 233] width 89 height 25
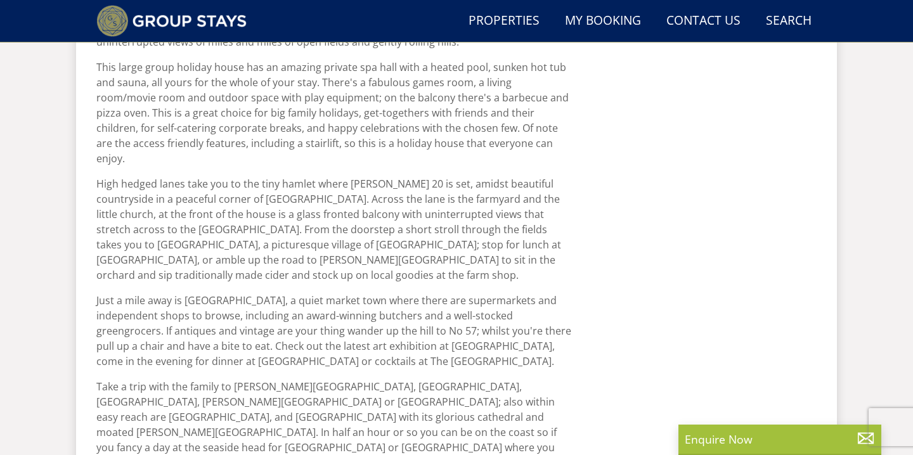
scroll to position [728, 0]
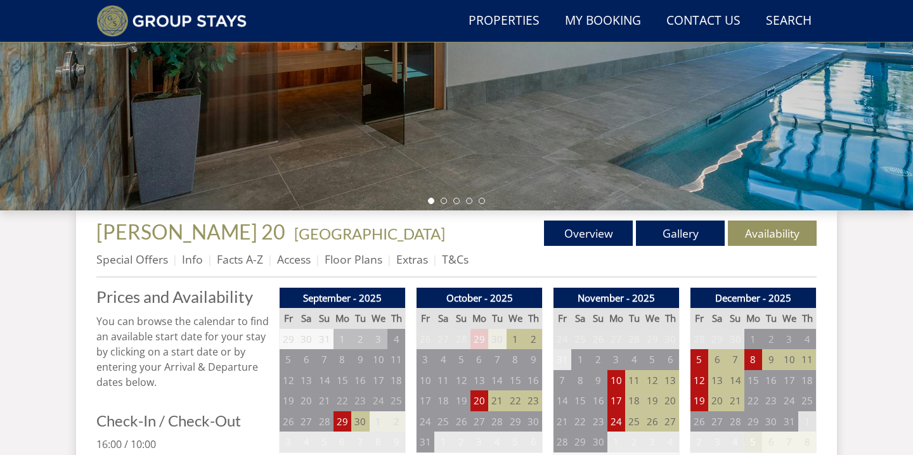
scroll to position [453, 0]
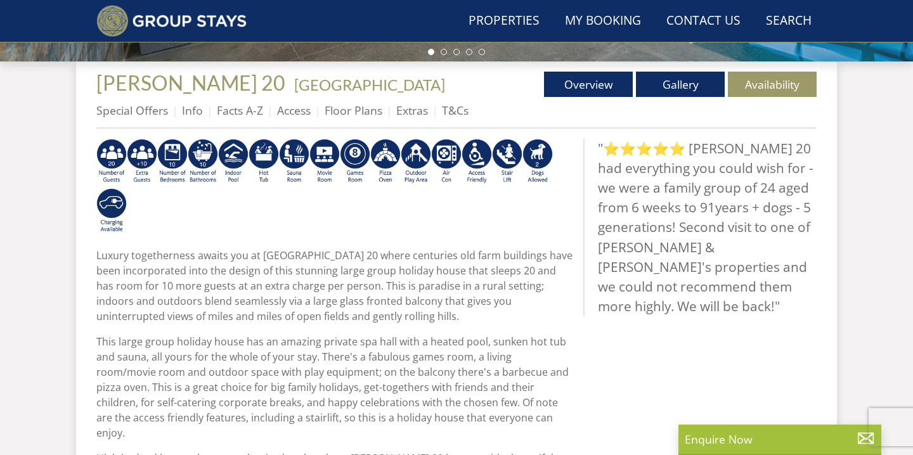
scroll to position [282, 0]
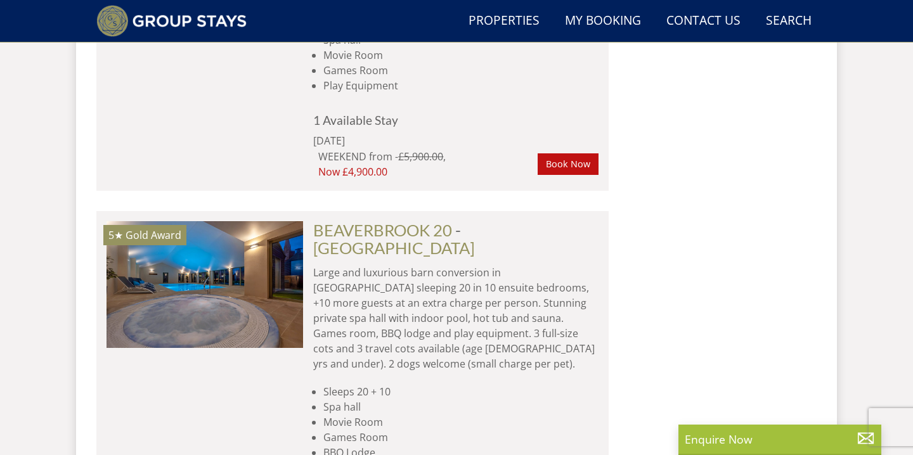
scroll to position [3566, 0]
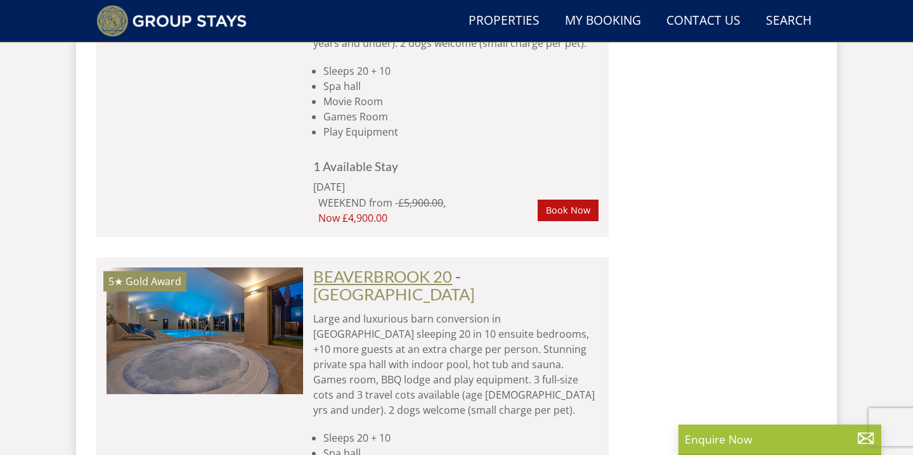
click at [349, 267] on link "BEAVERBROOK 20" at bounding box center [382, 276] width 139 height 19
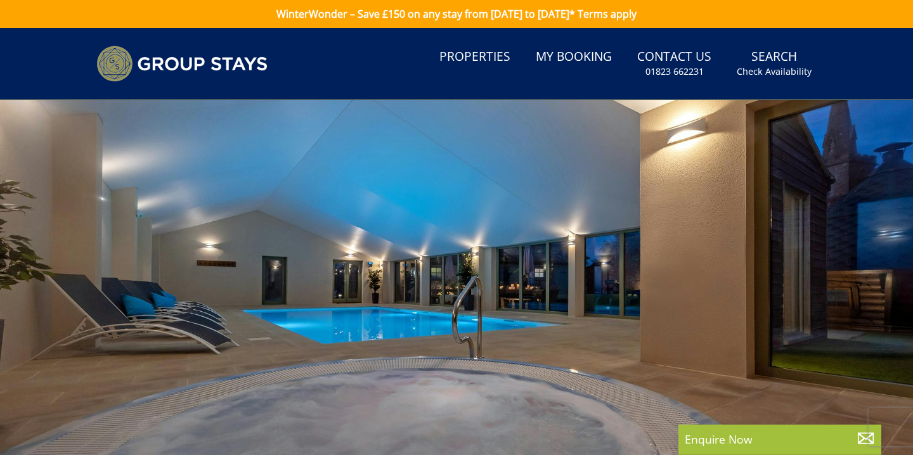
click at [874, 276] on div at bounding box center [456, 322] width 913 height 444
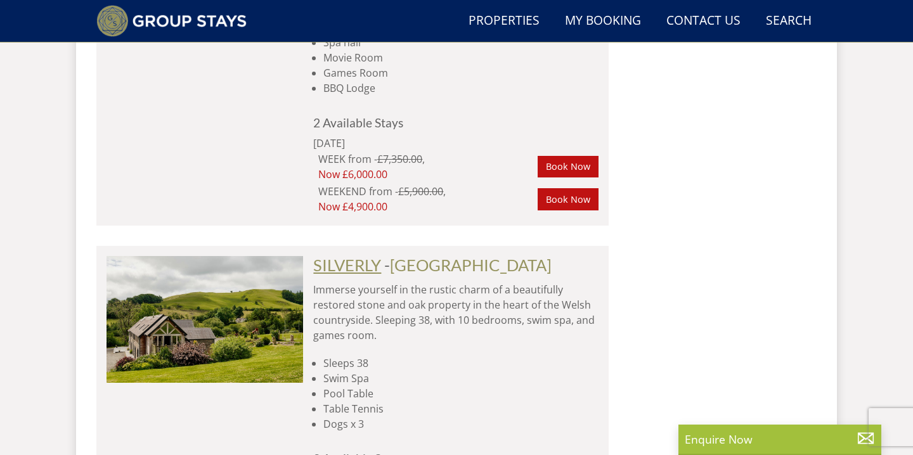
scroll to position [3965, 0]
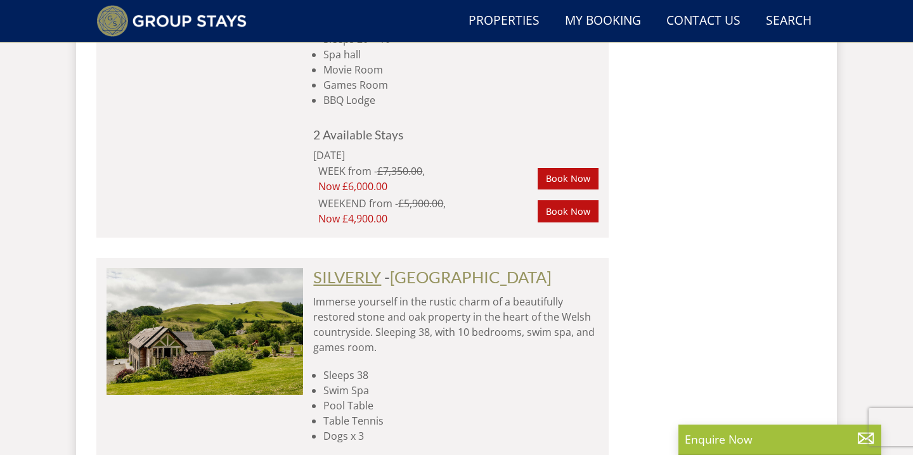
click at [358, 268] on link "SILVERLY" at bounding box center [347, 277] width 68 height 19
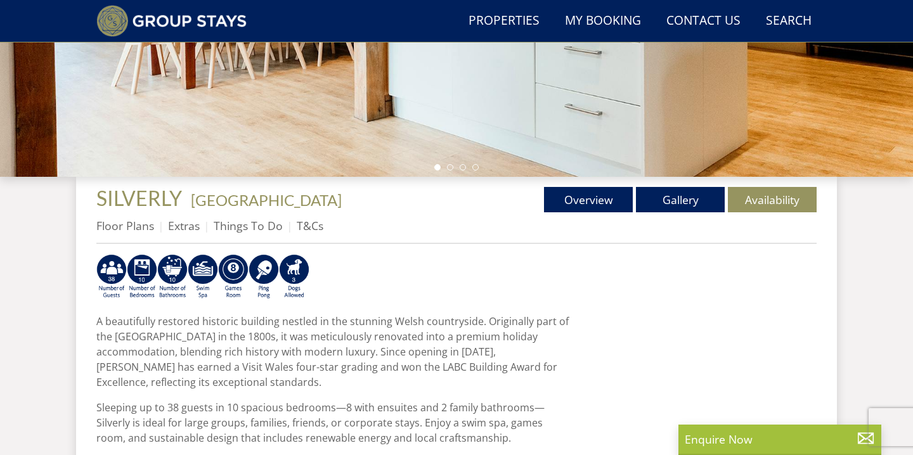
scroll to position [339, 0]
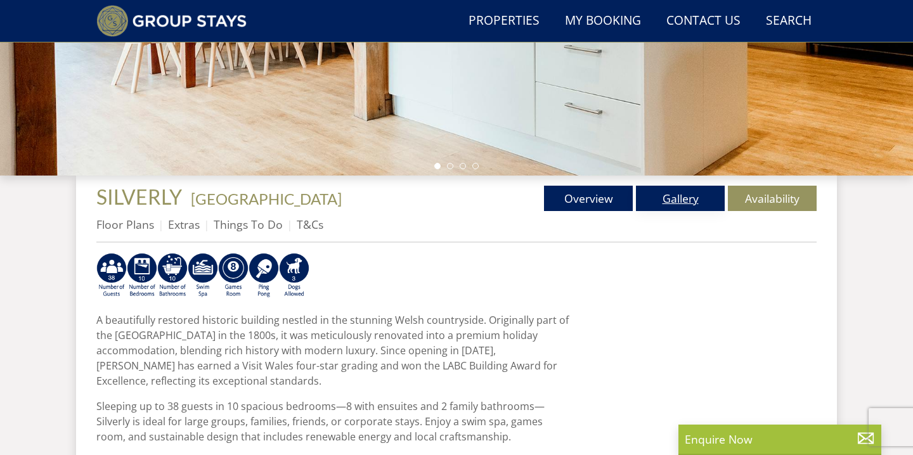
click at [685, 194] on link "Gallery" at bounding box center [680, 198] width 89 height 25
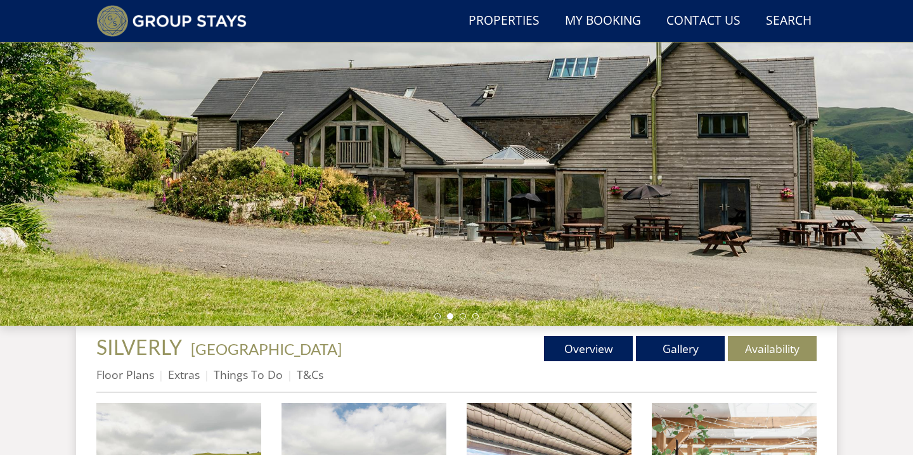
scroll to position [227, 0]
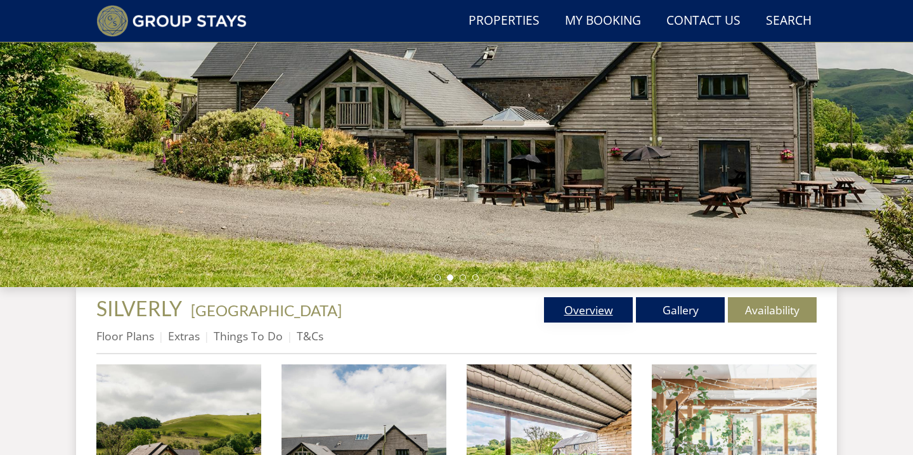
click at [604, 310] on link "Overview" at bounding box center [588, 309] width 89 height 25
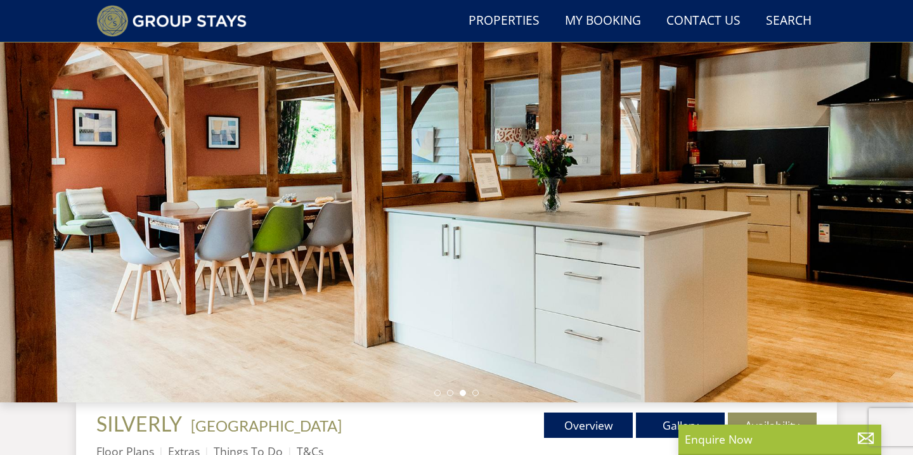
scroll to position [124, 0]
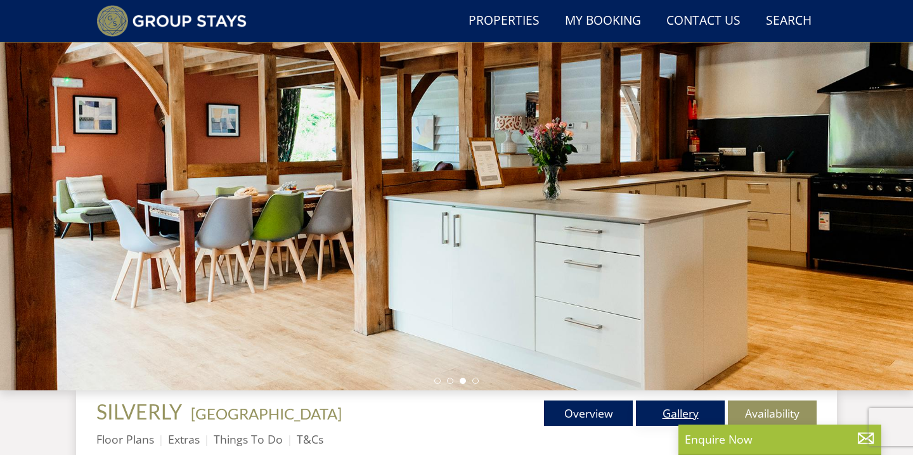
click at [654, 417] on link "Gallery" at bounding box center [680, 413] width 89 height 25
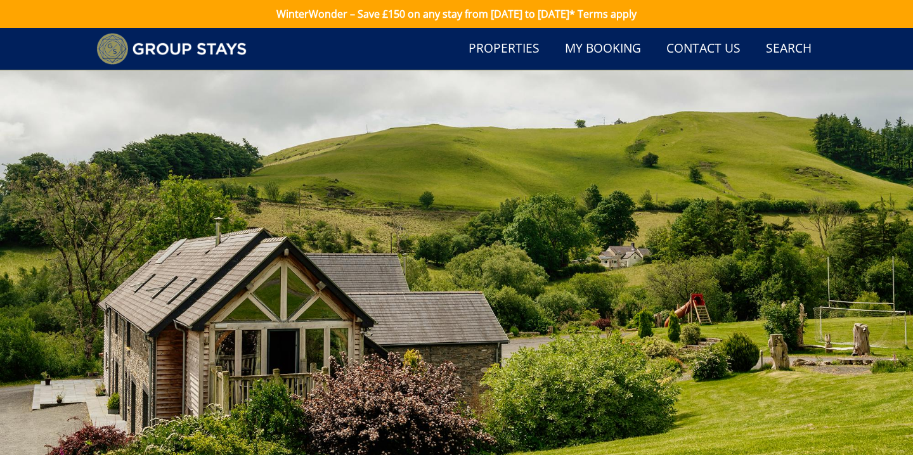
scroll to position [45, 0]
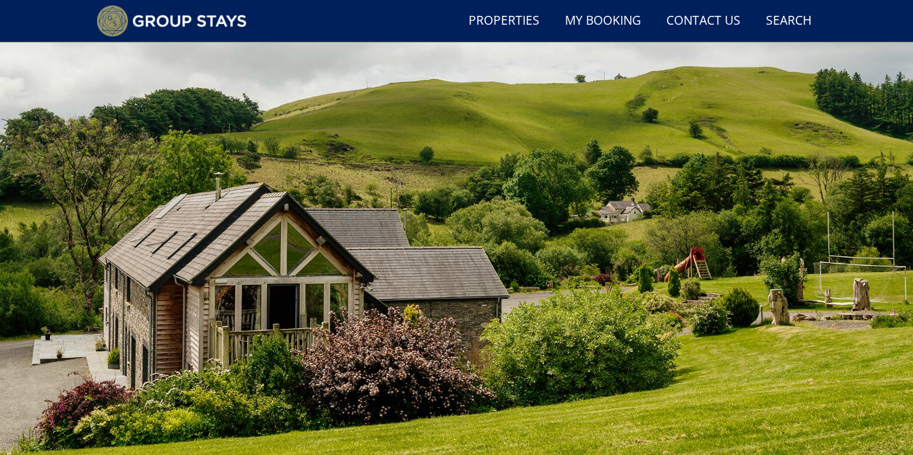
click at [849, 247] on div at bounding box center [456, 247] width 913 height 444
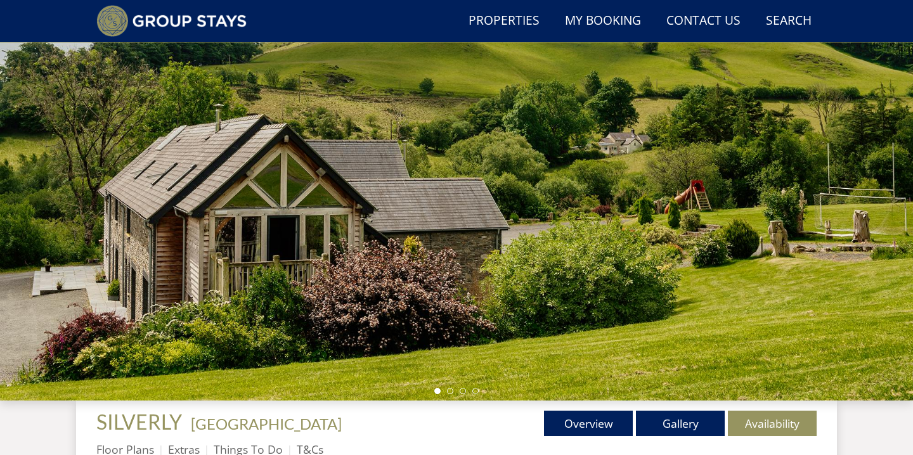
scroll to position [150, 0]
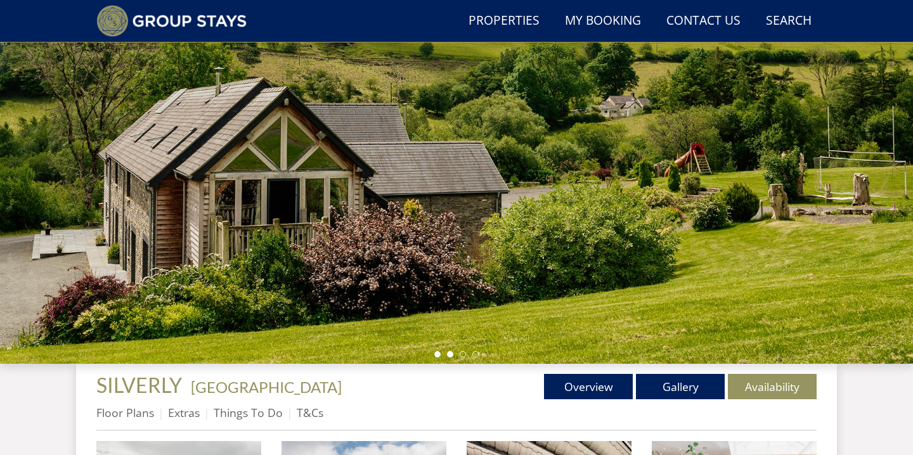
click at [448, 356] on li at bounding box center [450, 354] width 6 height 6
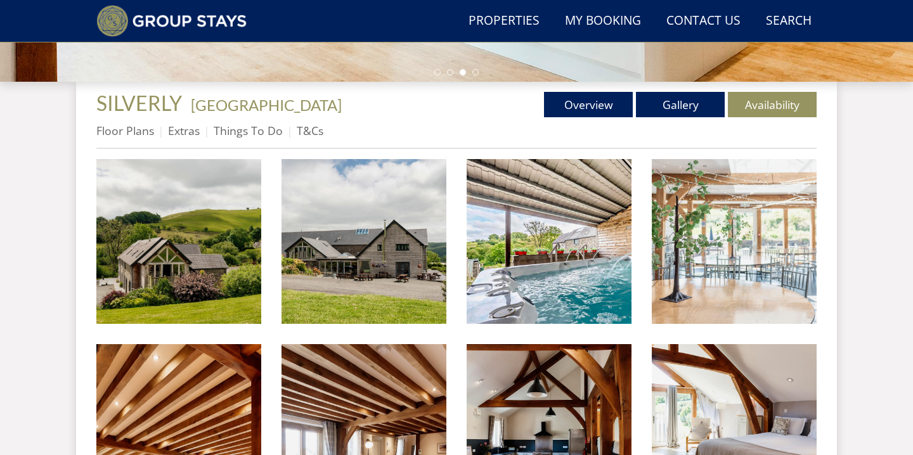
scroll to position [438, 0]
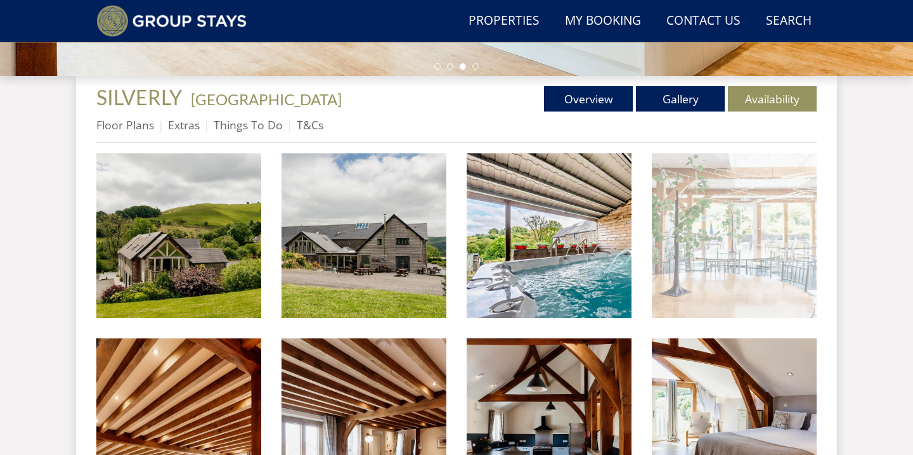
click at [773, 262] on img at bounding box center [734, 235] width 165 height 165
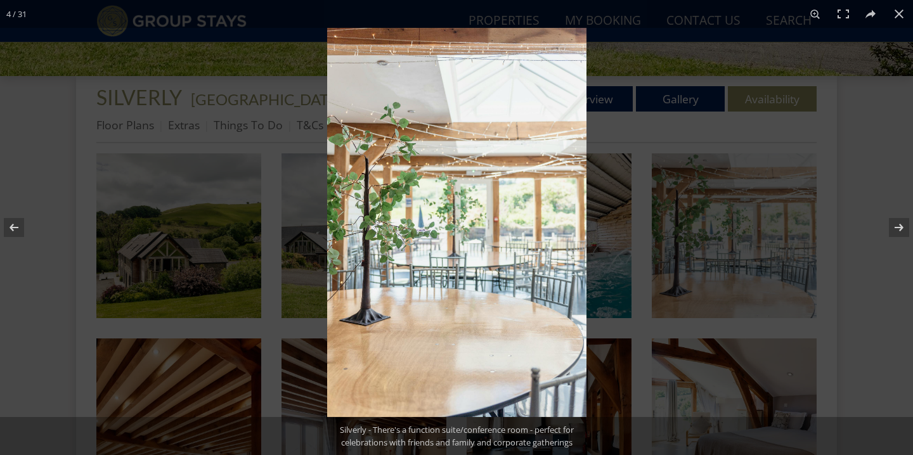
click at [485, 310] on img at bounding box center [456, 222] width 259 height 389
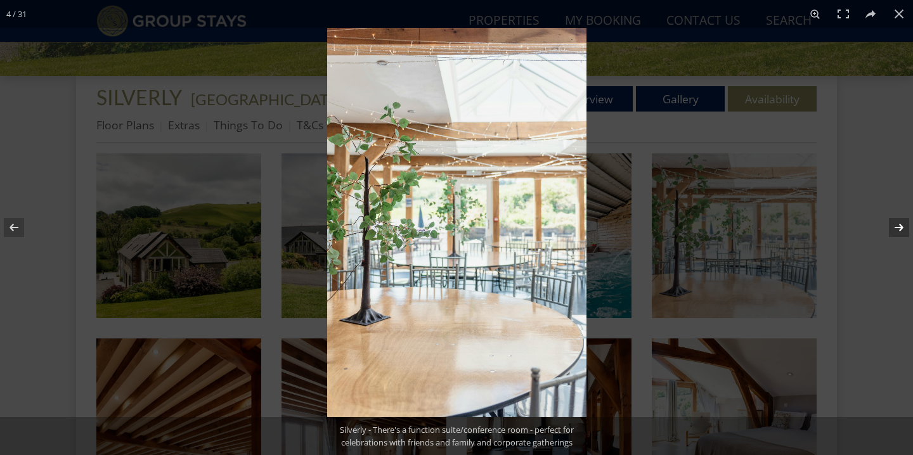
click at [897, 224] on button at bounding box center [890, 227] width 44 height 63
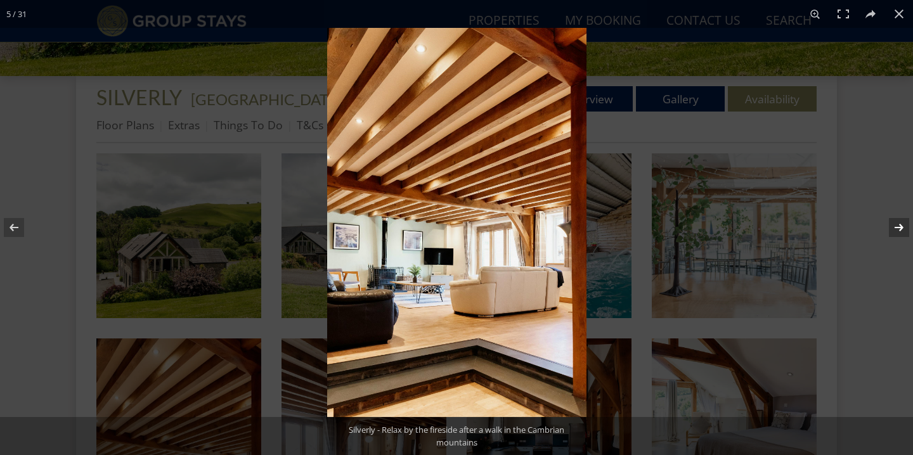
click at [897, 224] on button at bounding box center [890, 227] width 44 height 63
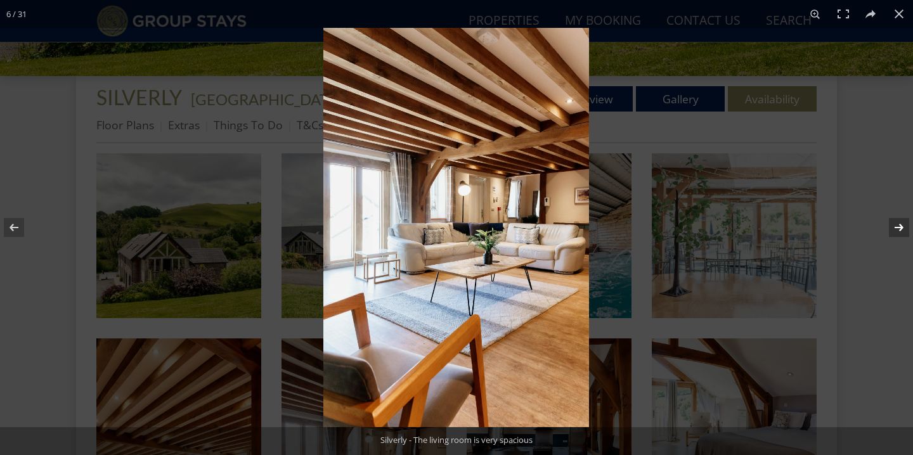
click at [897, 224] on button at bounding box center [890, 227] width 44 height 63
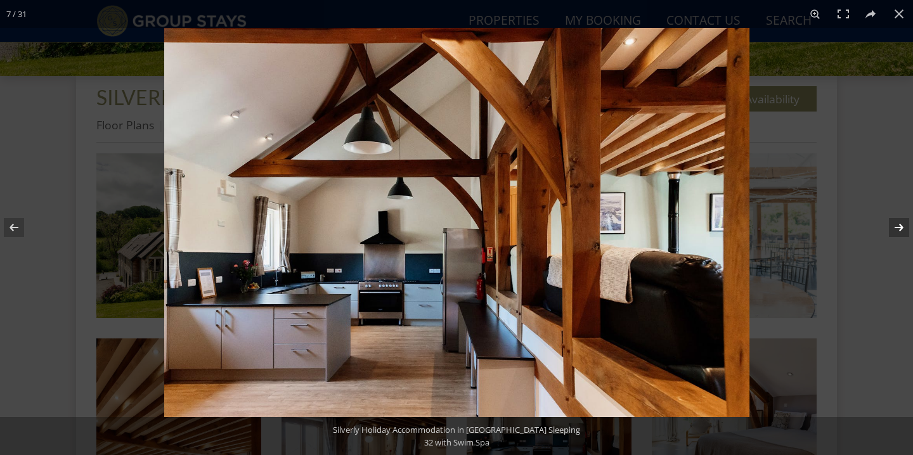
click at [897, 224] on button at bounding box center [890, 227] width 44 height 63
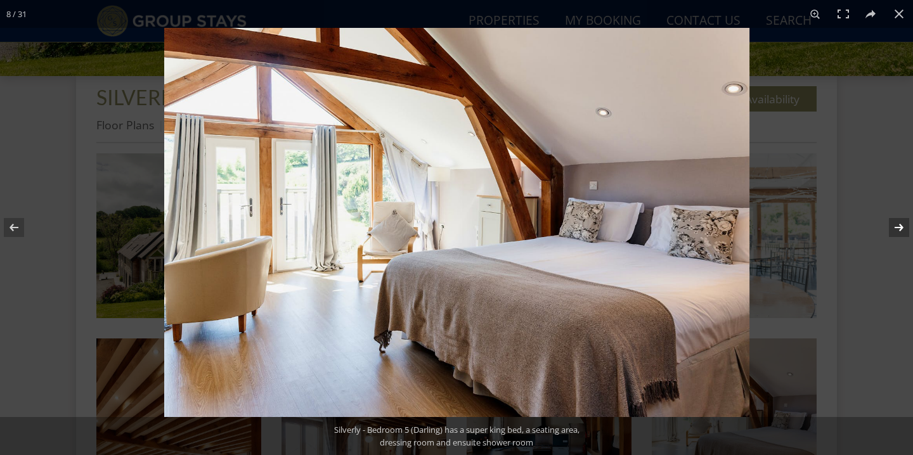
click at [897, 224] on button at bounding box center [890, 227] width 44 height 63
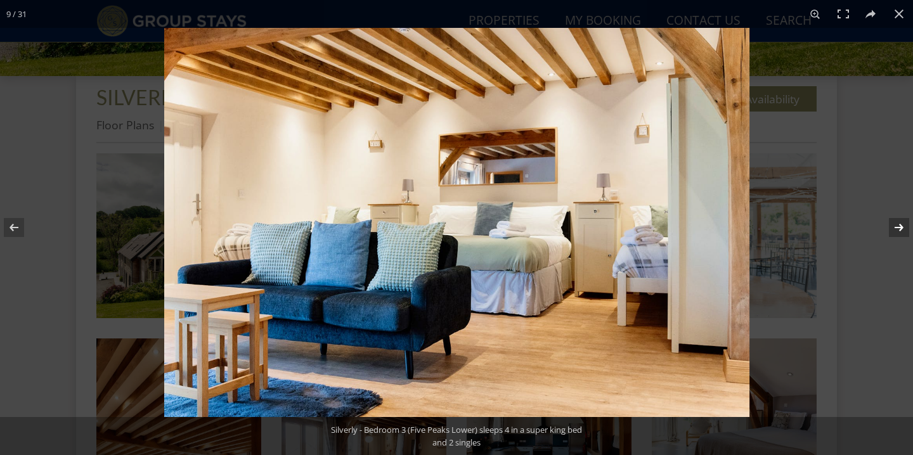
click at [897, 224] on button at bounding box center [890, 227] width 44 height 63
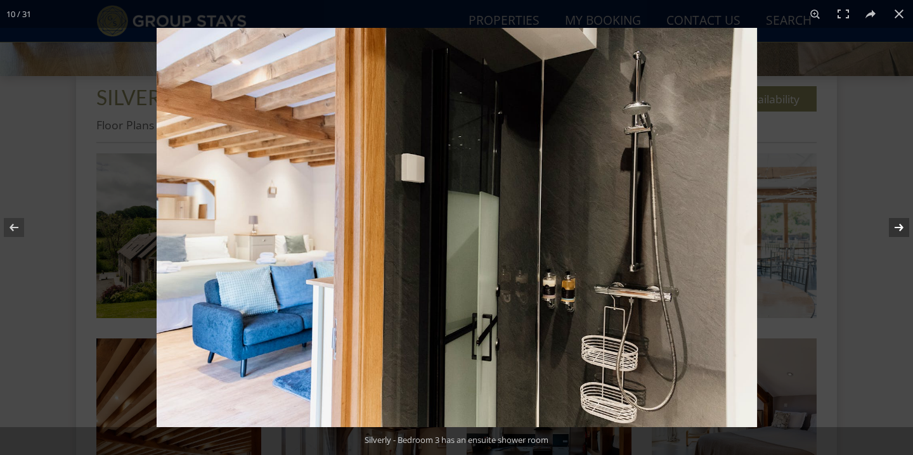
click at [897, 224] on button at bounding box center [890, 227] width 44 height 63
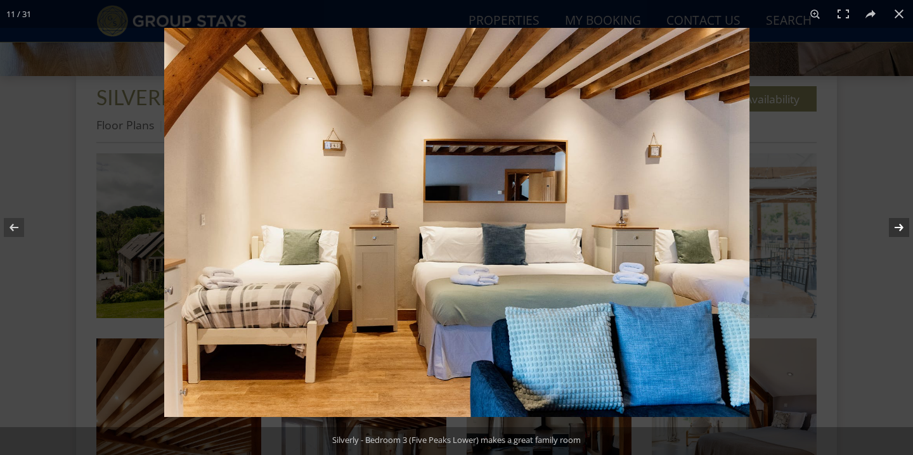
click at [897, 224] on button at bounding box center [890, 227] width 44 height 63
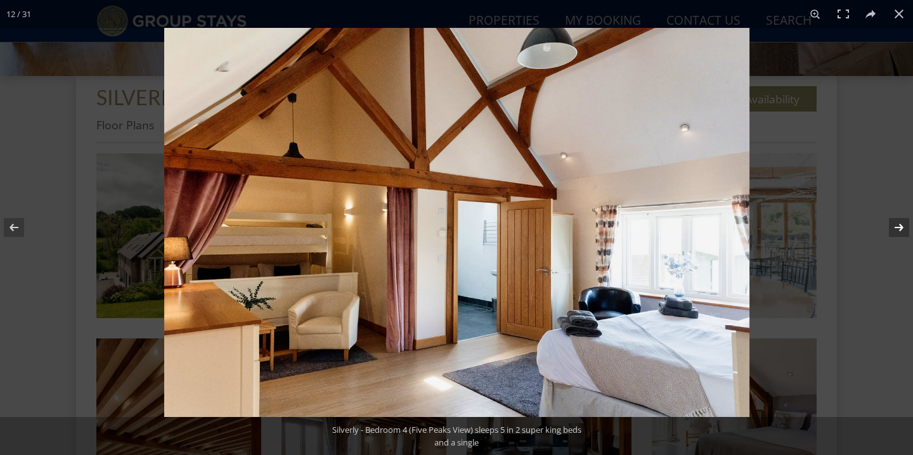
click at [897, 224] on button at bounding box center [890, 227] width 44 height 63
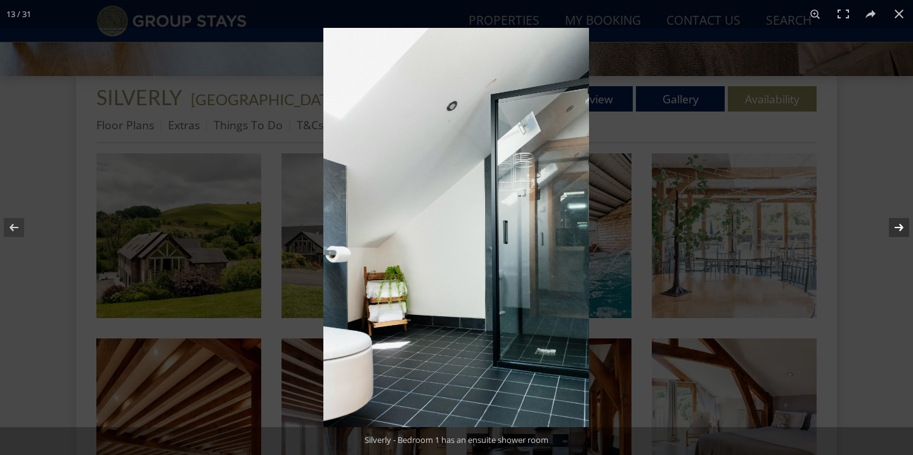
click at [897, 224] on button at bounding box center [890, 227] width 44 height 63
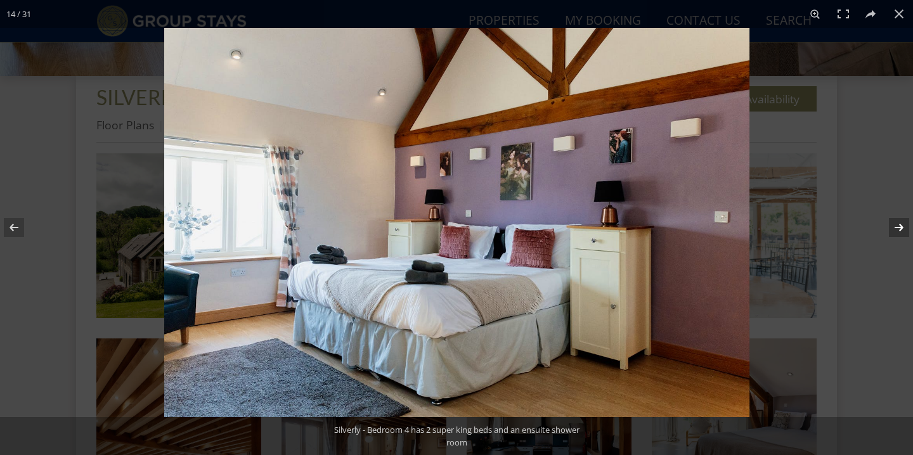
click at [897, 223] on button at bounding box center [890, 227] width 44 height 63
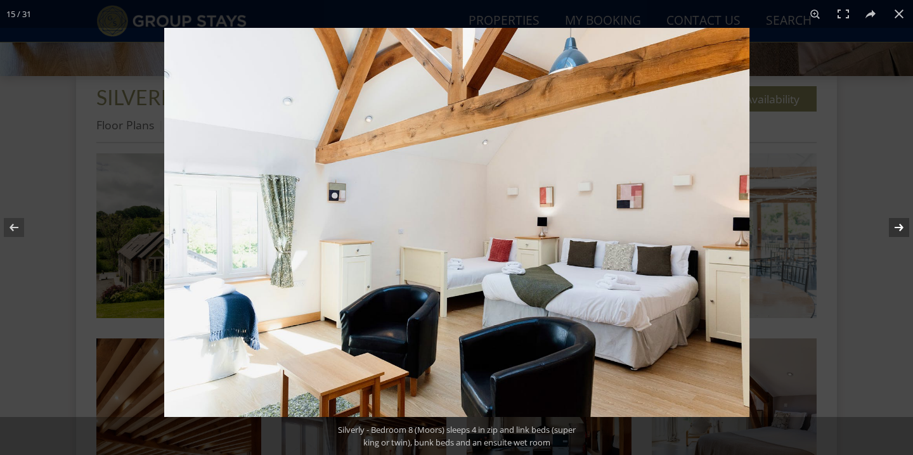
click at [897, 223] on button at bounding box center [890, 227] width 44 height 63
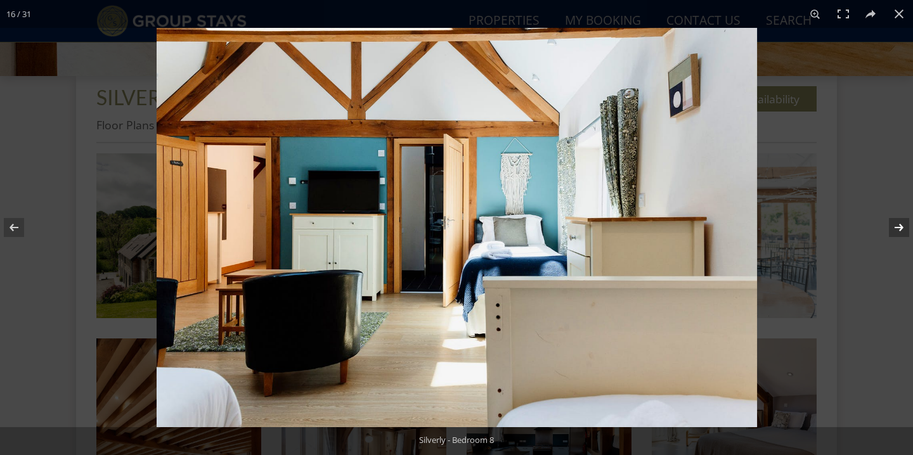
click at [897, 223] on button at bounding box center [890, 227] width 44 height 63
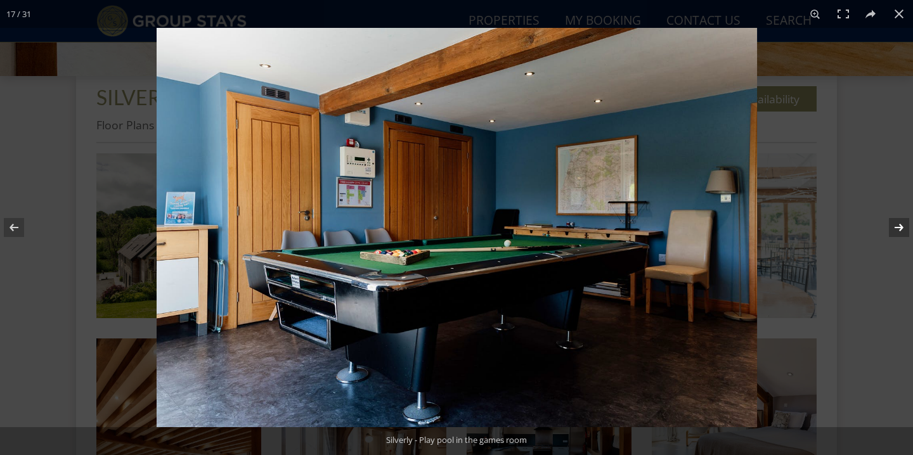
click at [897, 223] on button at bounding box center [890, 227] width 44 height 63
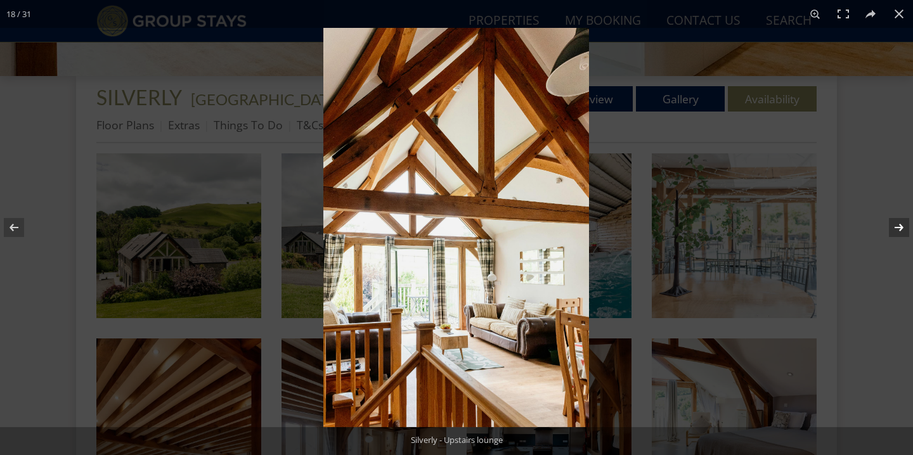
click at [897, 223] on button at bounding box center [890, 227] width 44 height 63
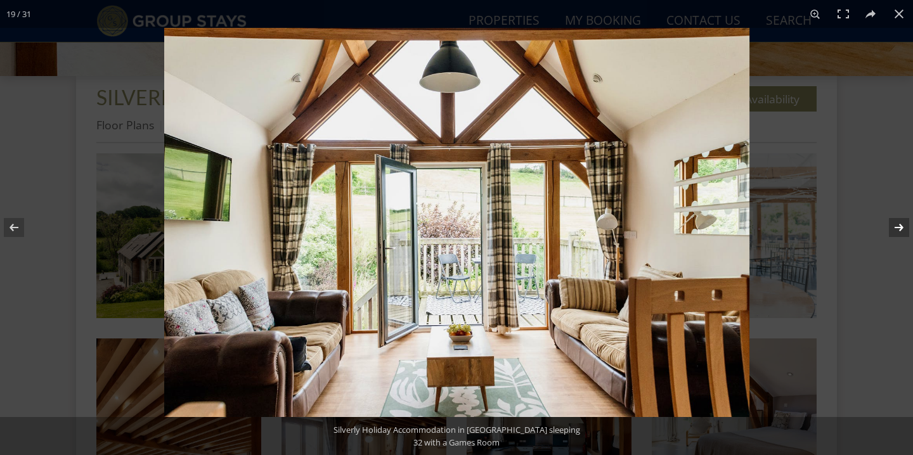
click at [897, 223] on button at bounding box center [890, 227] width 44 height 63
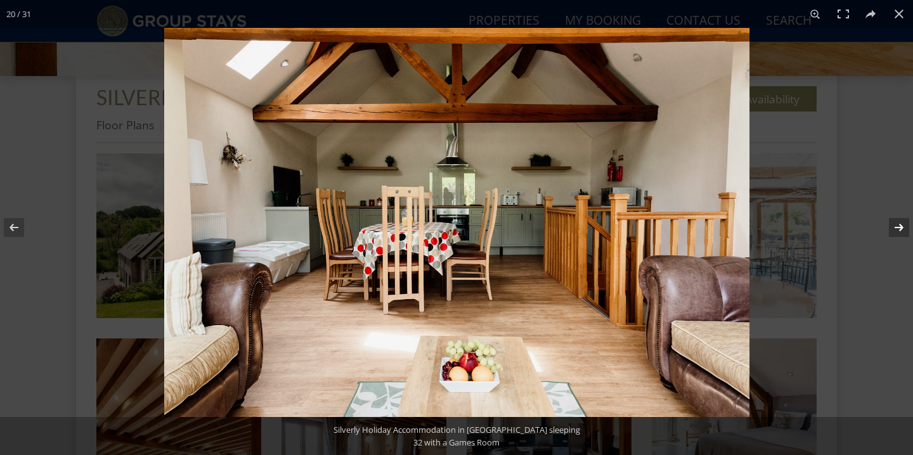
click at [897, 223] on button at bounding box center [890, 227] width 44 height 63
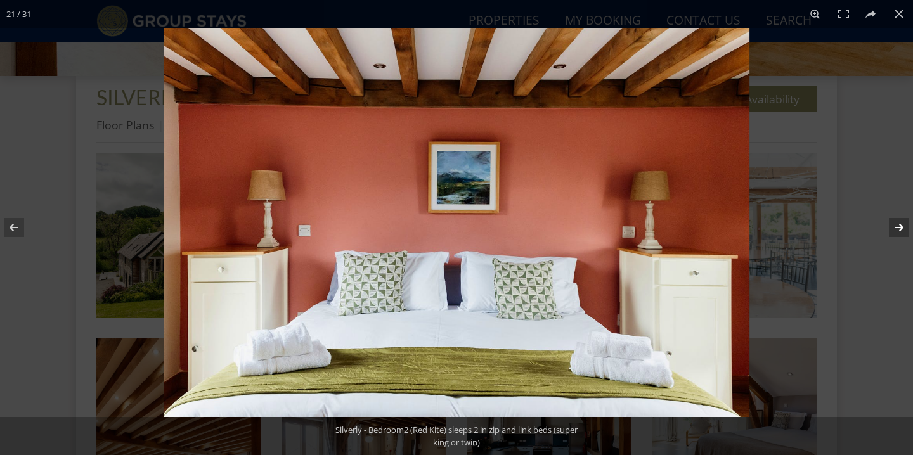
click at [897, 223] on button at bounding box center [890, 227] width 44 height 63
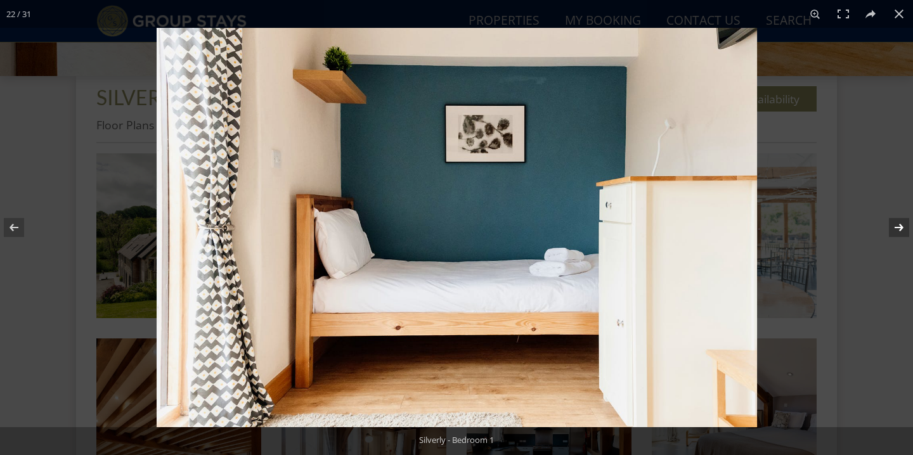
click at [897, 223] on button at bounding box center [890, 227] width 44 height 63
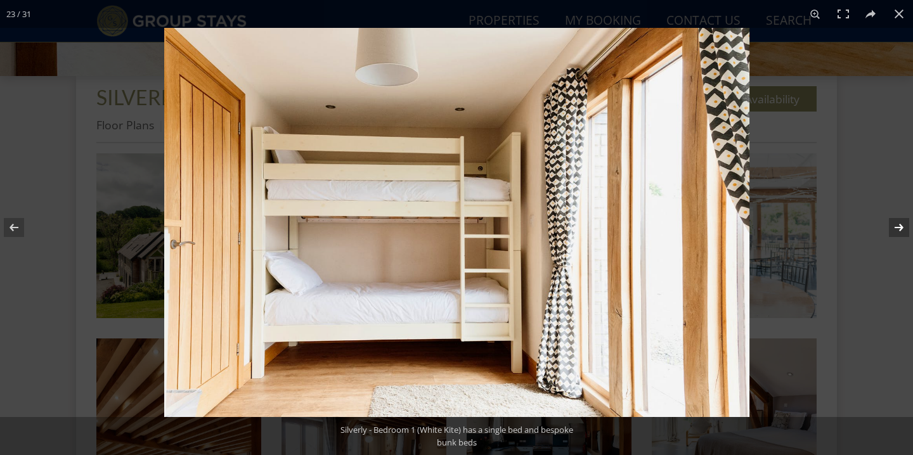
click at [897, 223] on button at bounding box center [890, 227] width 44 height 63
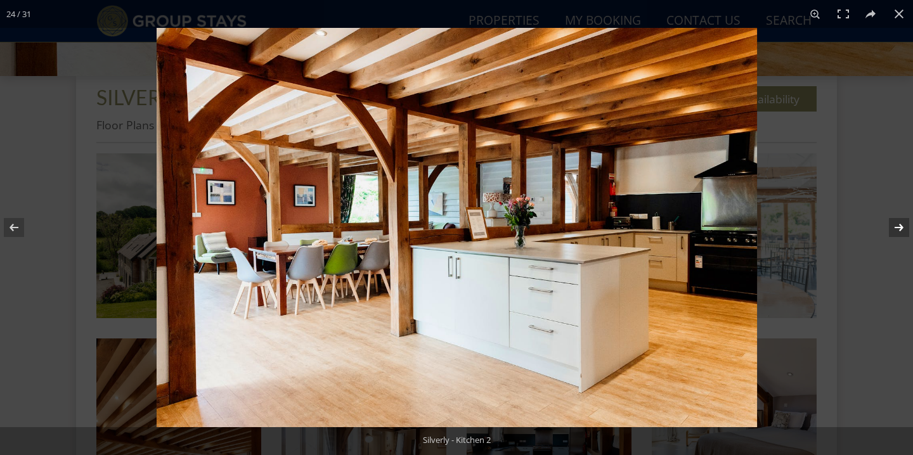
click at [897, 223] on button at bounding box center [890, 227] width 44 height 63
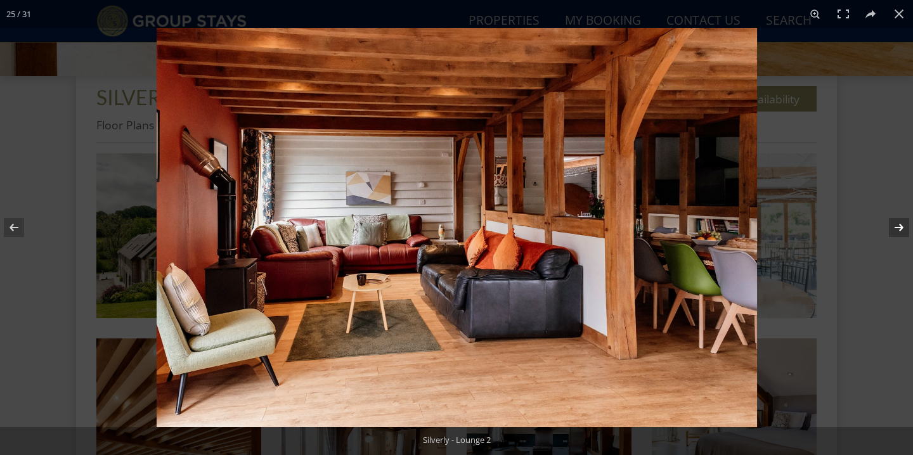
click at [897, 223] on button at bounding box center [890, 227] width 44 height 63
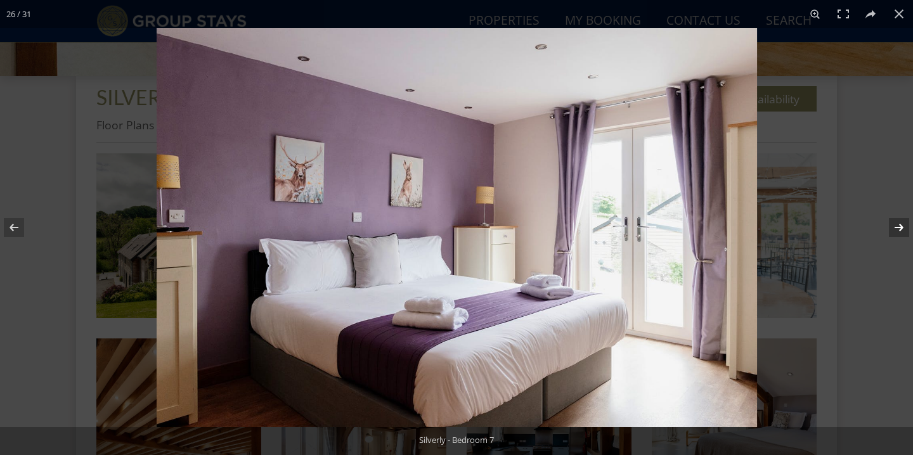
click at [897, 223] on button at bounding box center [890, 227] width 44 height 63
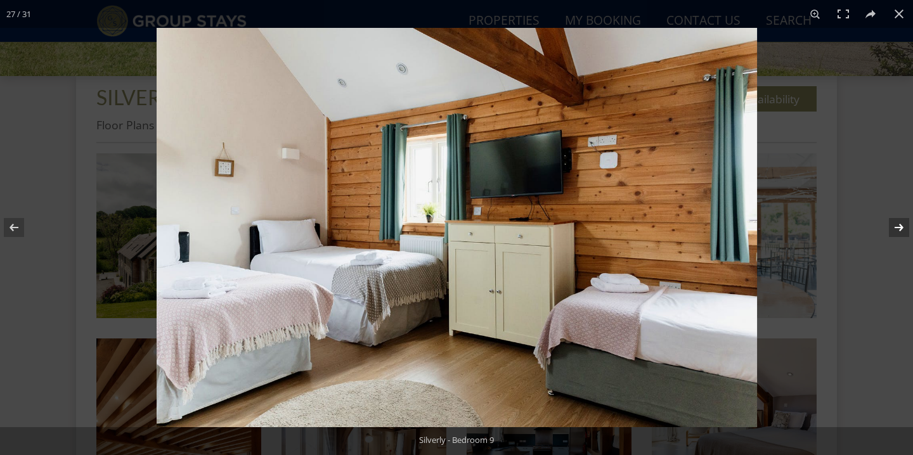
click at [897, 223] on button at bounding box center [890, 227] width 44 height 63
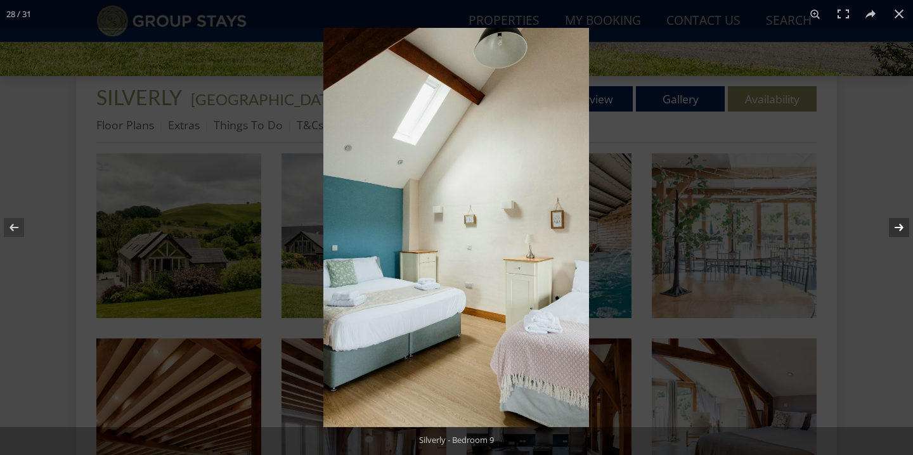
click at [897, 223] on button at bounding box center [890, 227] width 44 height 63
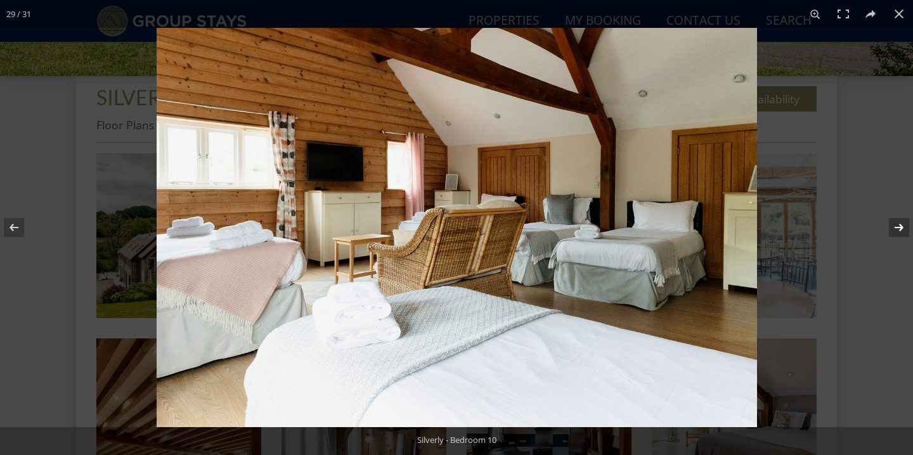
click at [897, 223] on button at bounding box center [890, 227] width 44 height 63
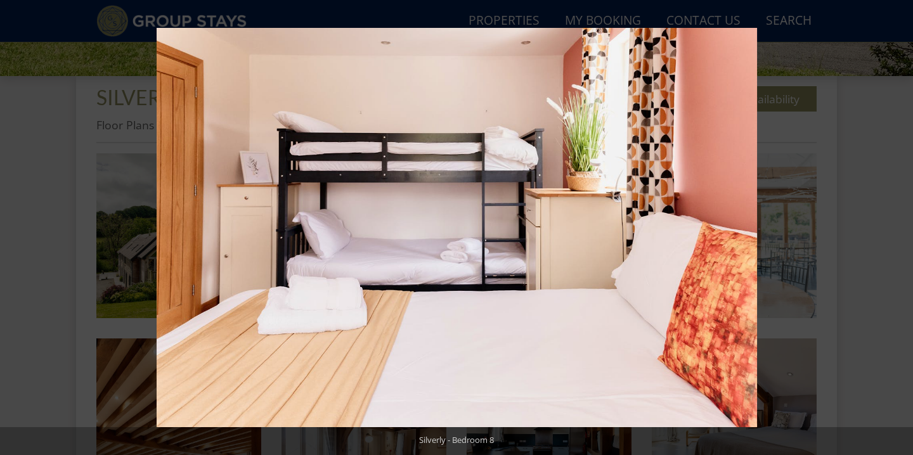
scroll to position [124, 0]
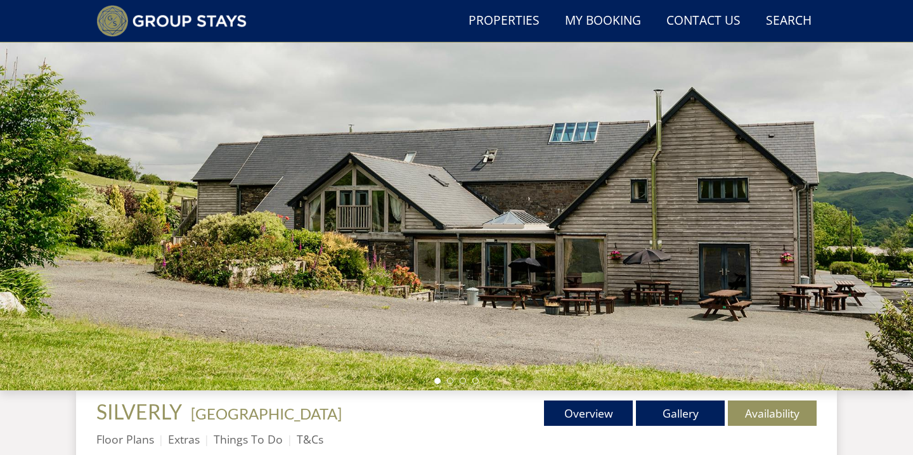
scroll to position [227, 0]
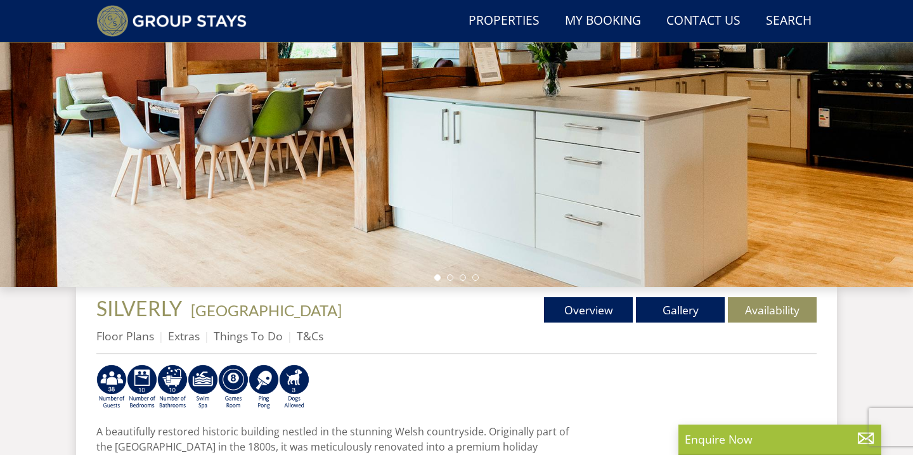
scroll to position [339, 0]
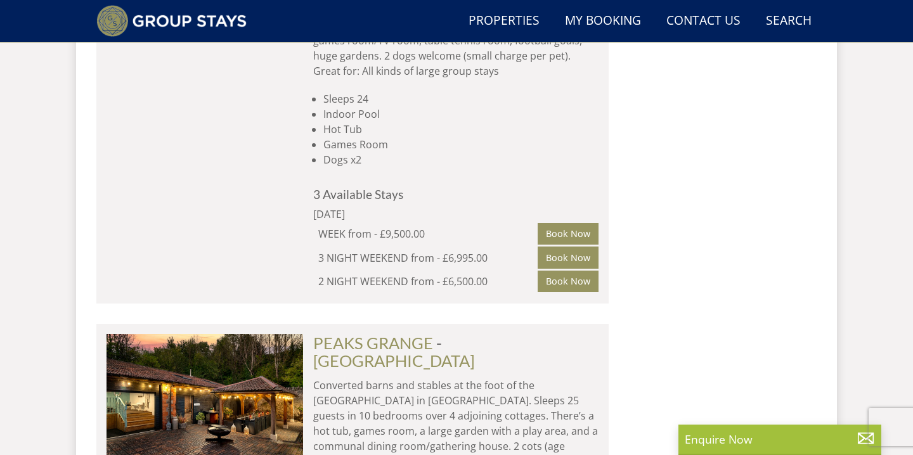
scroll to position [1583, 0]
